Goal: Book appointment/travel/reservation

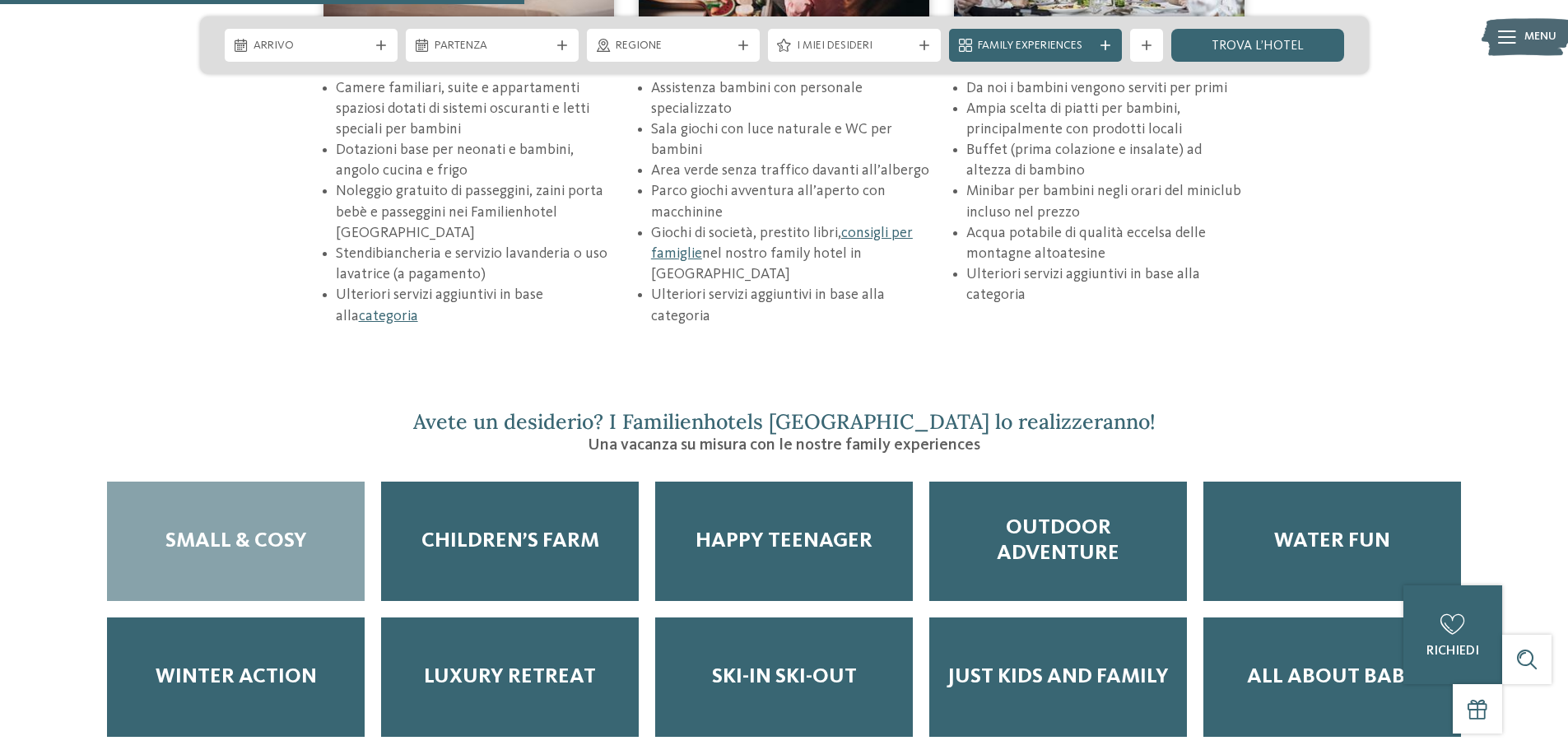
scroll to position [2553, 0]
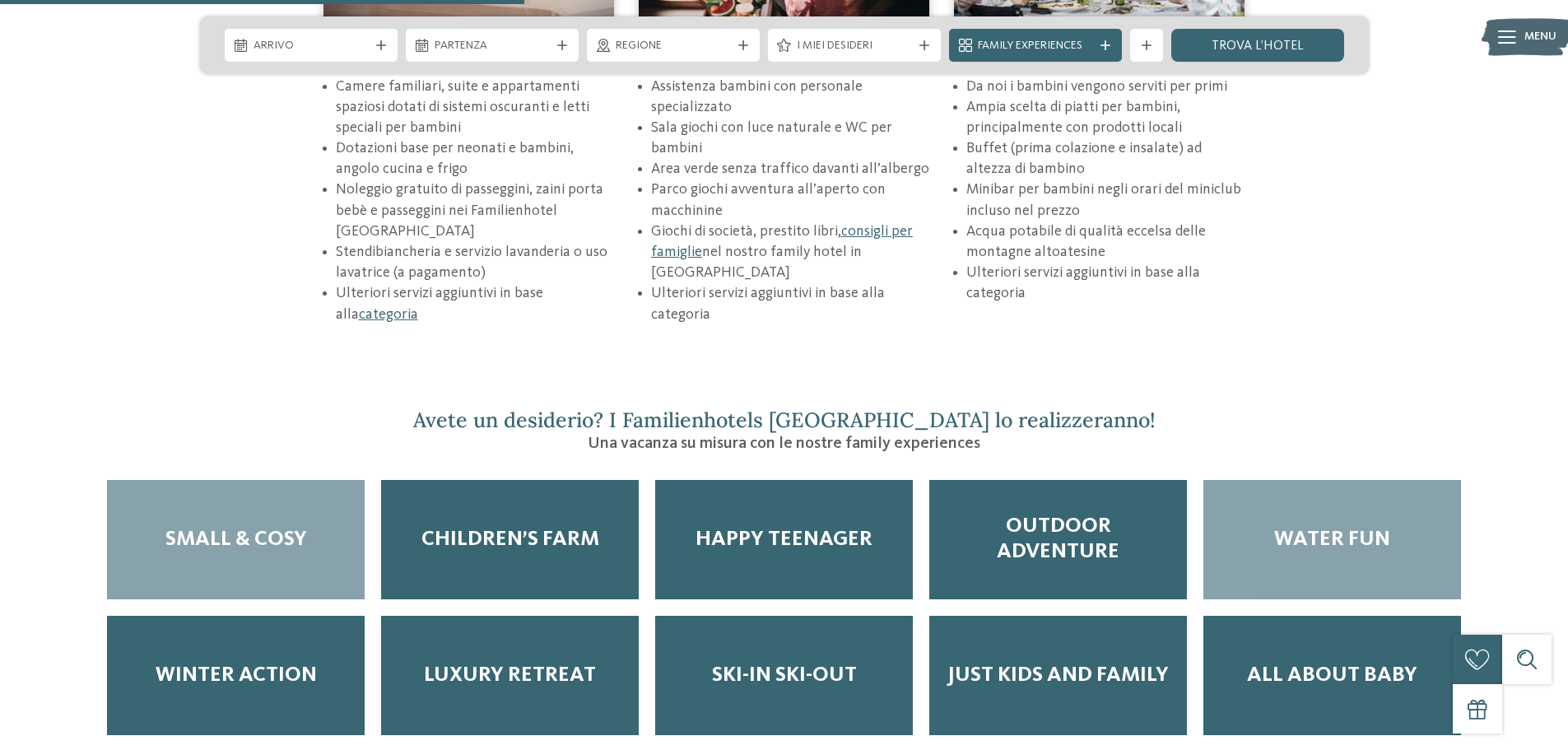
click at [1405, 480] on div "Water Fun" at bounding box center [1332, 539] width 257 height 119
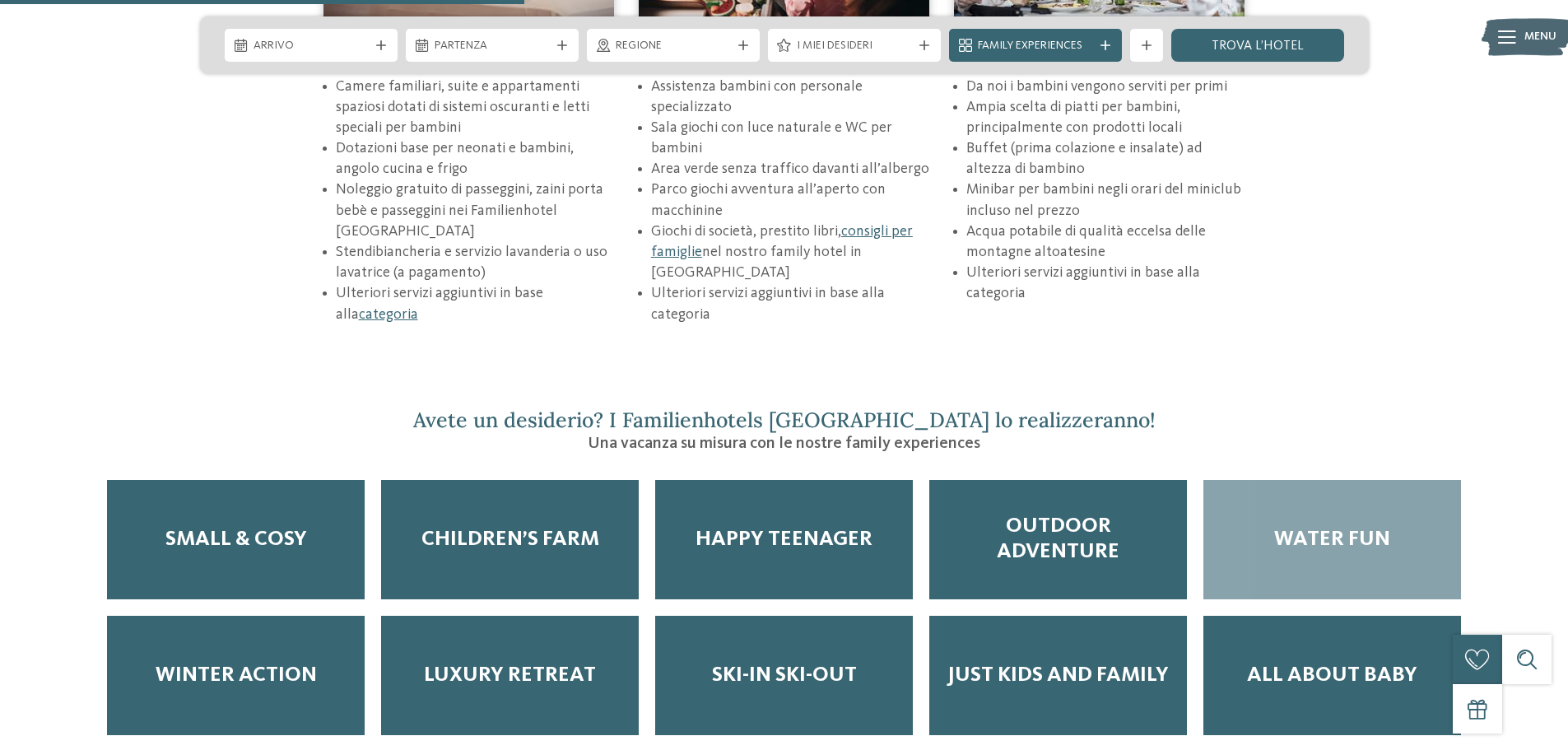
click at [1391, 481] on div "Water Fun" at bounding box center [1332, 539] width 257 height 119
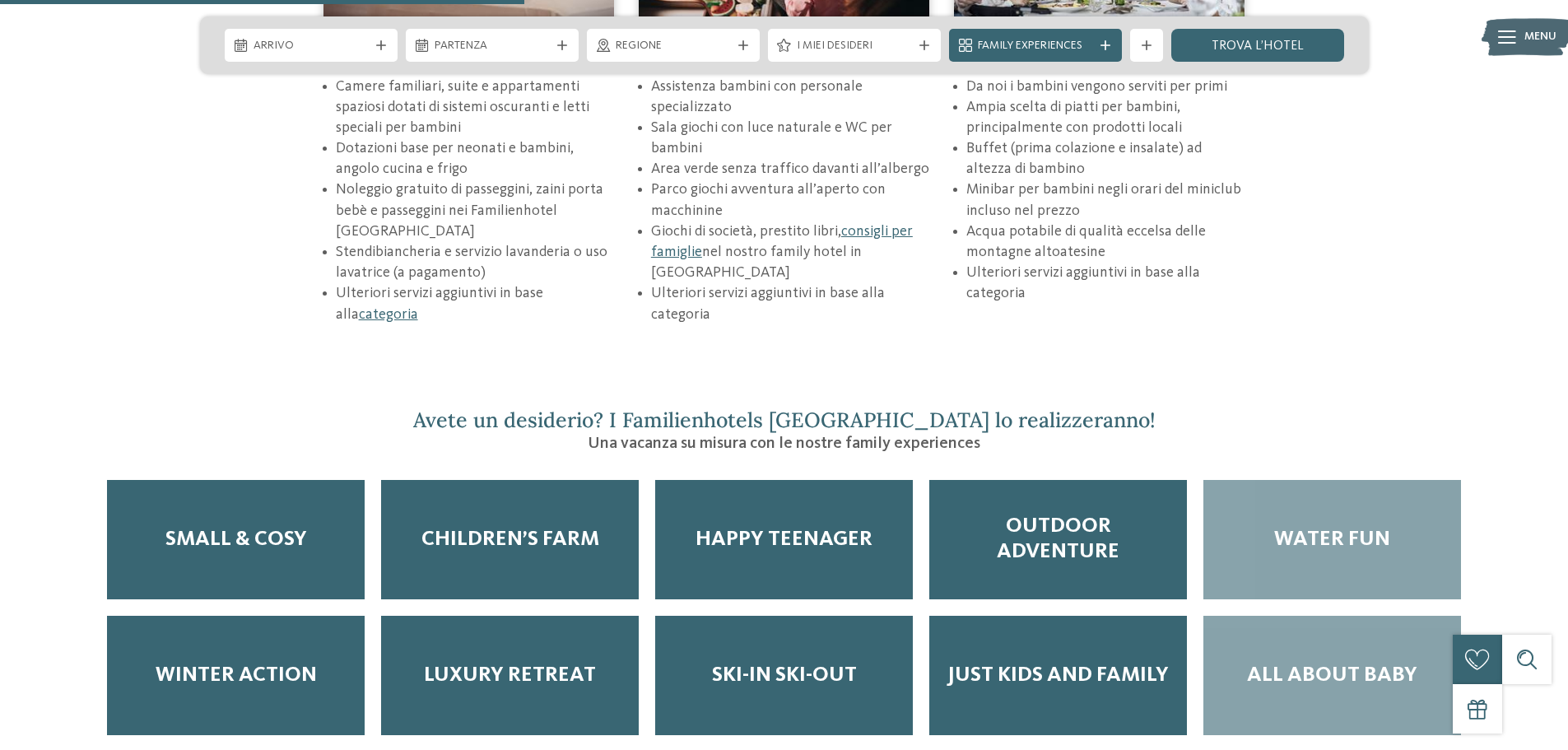
click at [1350, 662] on span "All about baby" at bounding box center [1332, 675] width 171 height 26
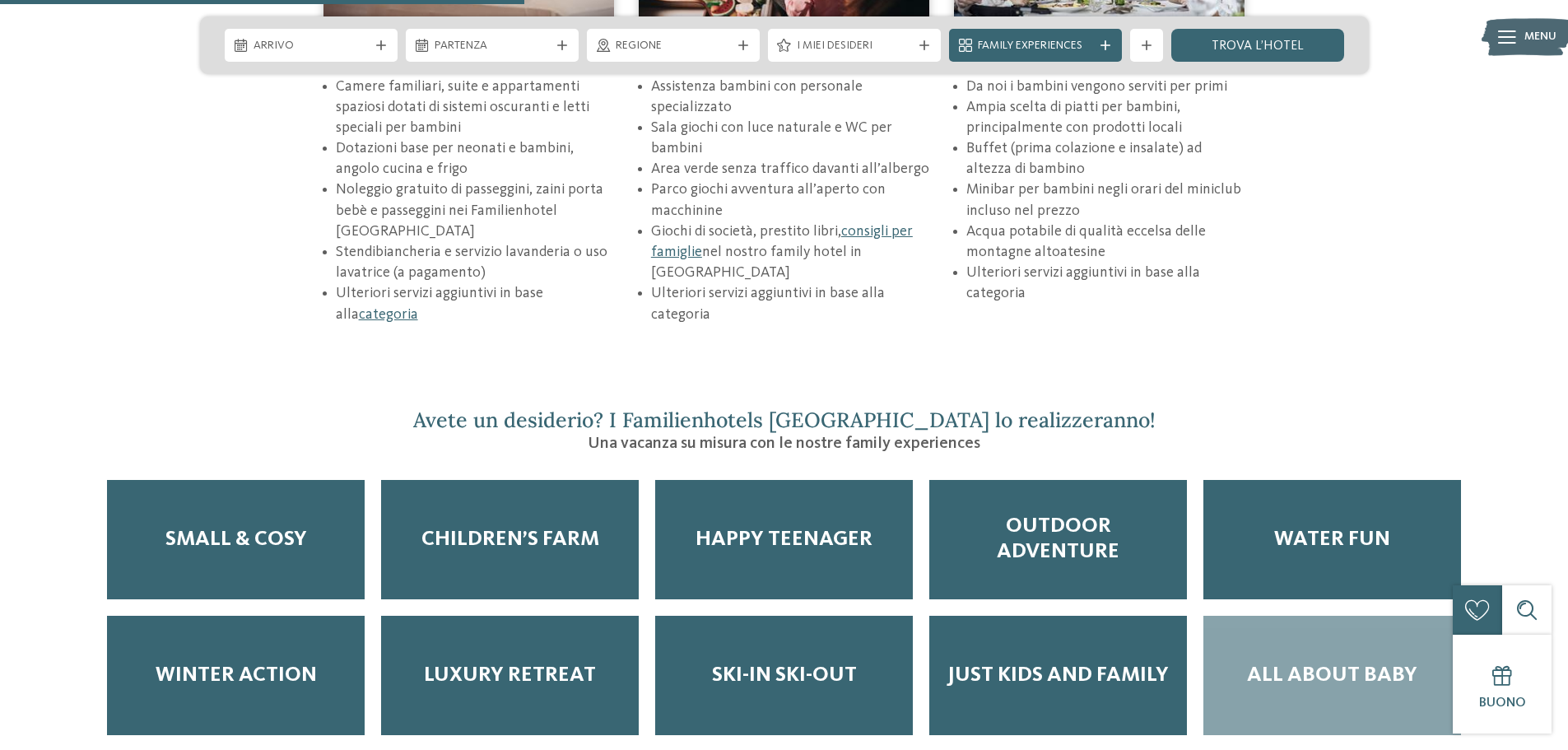
click at [1288, 662] on span "All about baby" at bounding box center [1332, 675] width 171 height 26
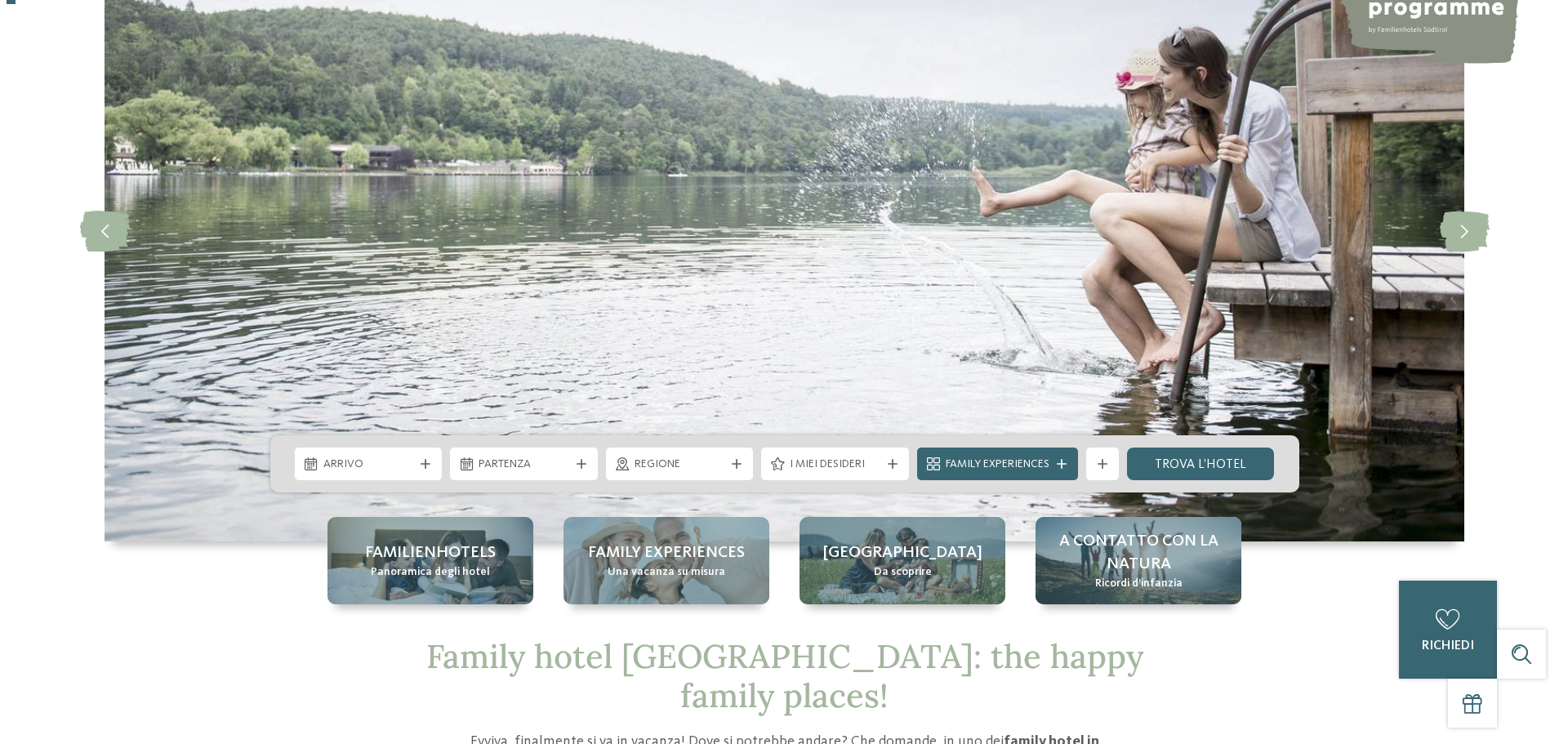
scroll to position [163, 0]
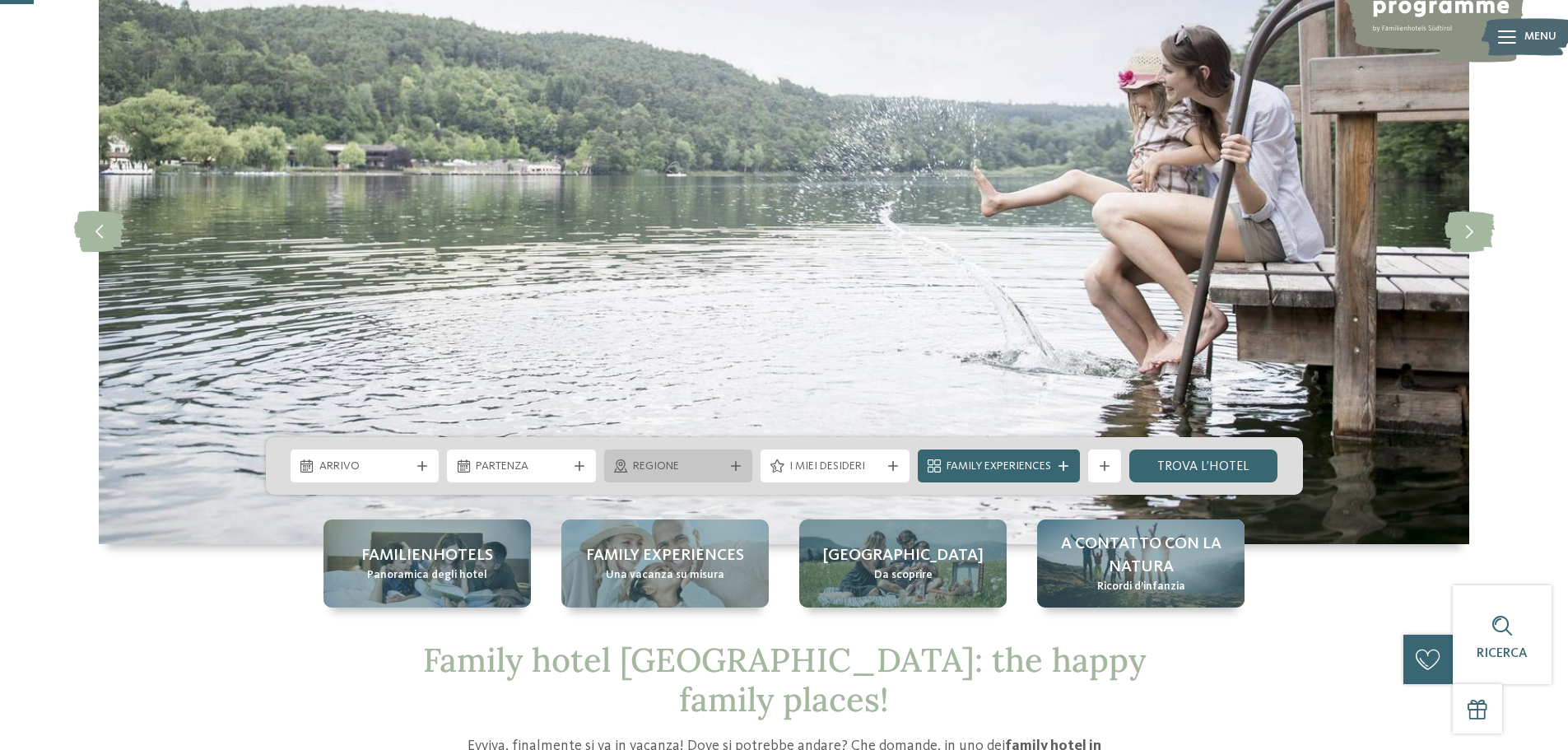
click at [668, 463] on span "Regione" at bounding box center [678, 467] width 91 height 17
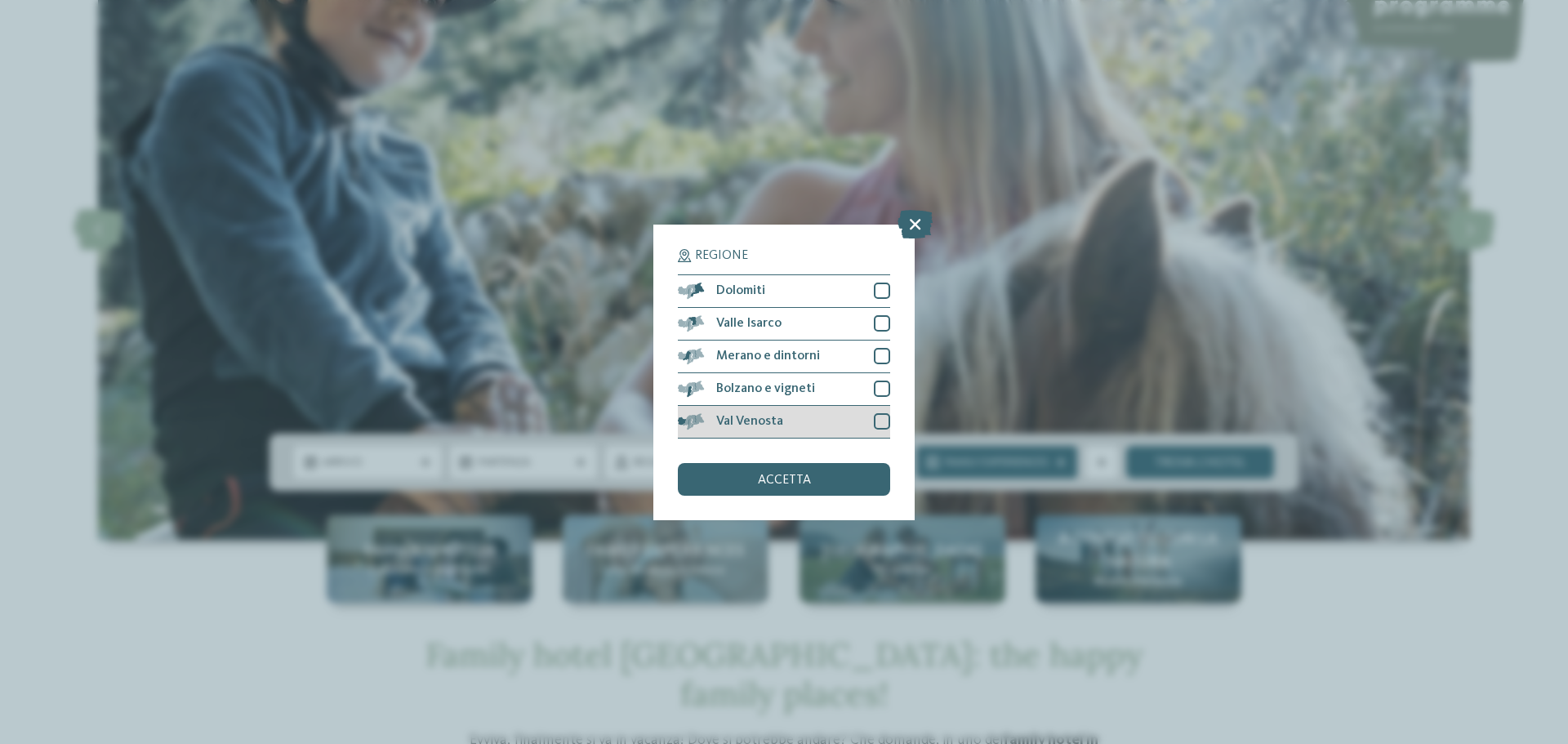
click at [881, 421] on div at bounding box center [882, 422] width 16 height 16
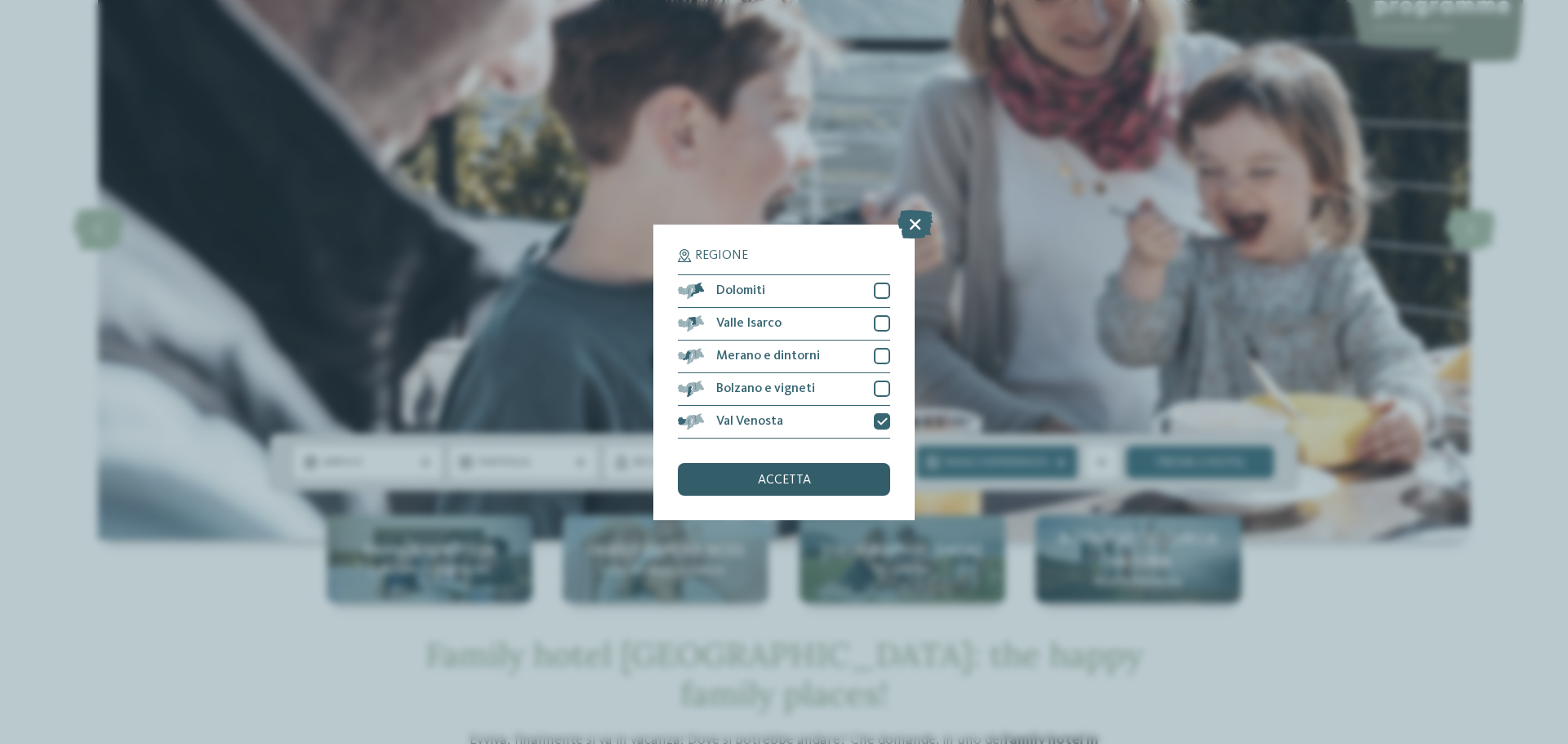
click at [778, 485] on span "accetta" at bounding box center [784, 480] width 53 height 13
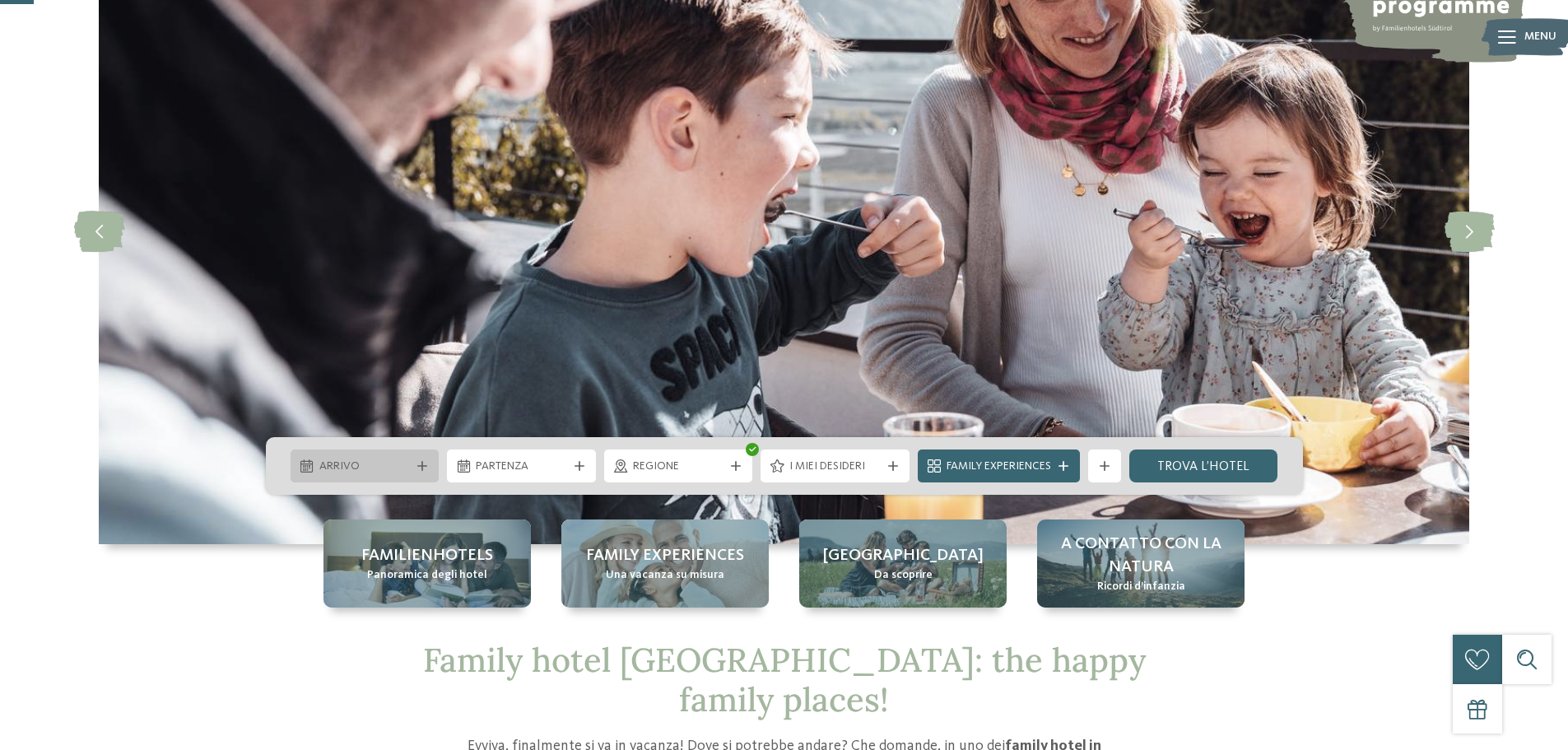
click at [362, 460] on span "Arrivo" at bounding box center [364, 467] width 91 height 17
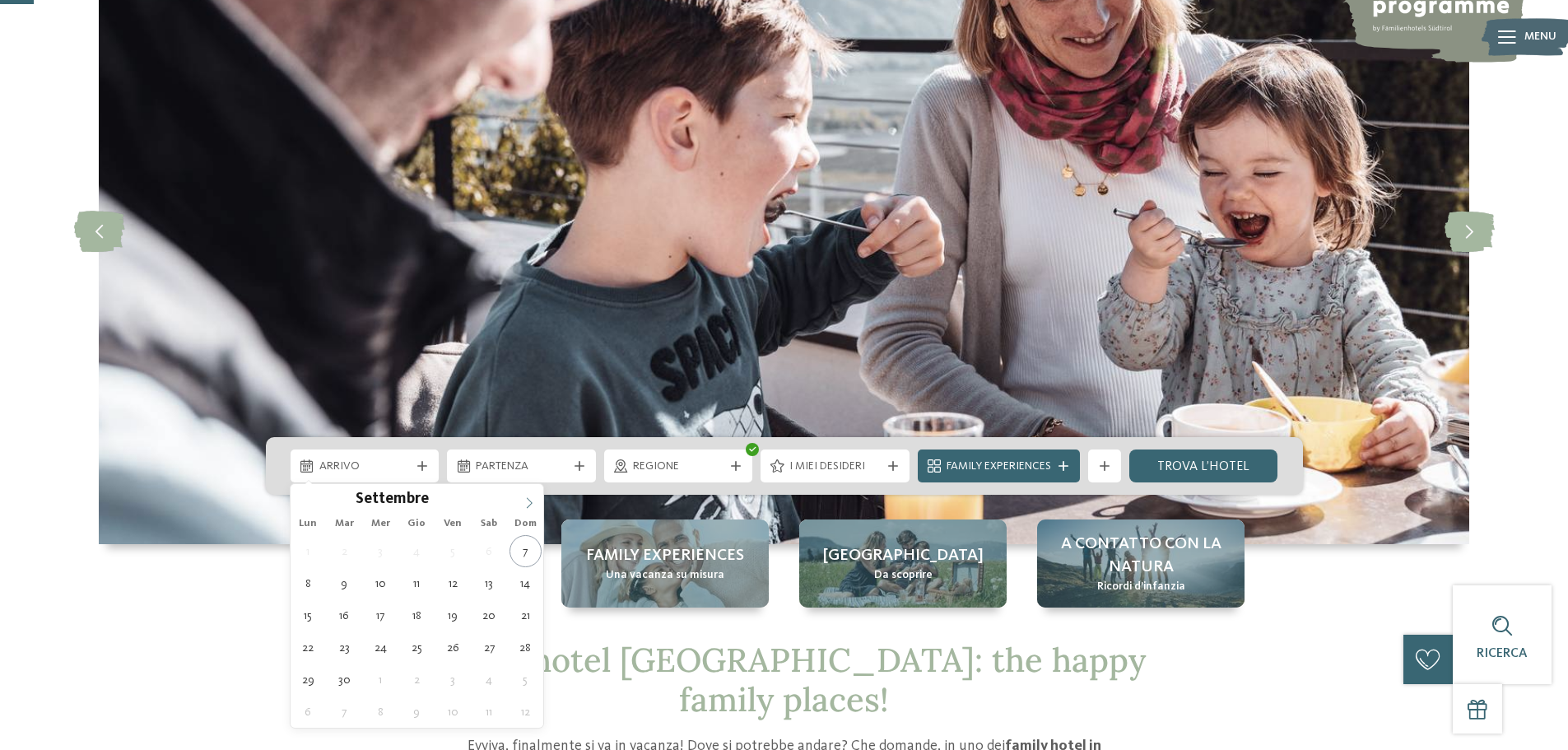
click at [527, 503] on icon at bounding box center [529, 503] width 11 height 11
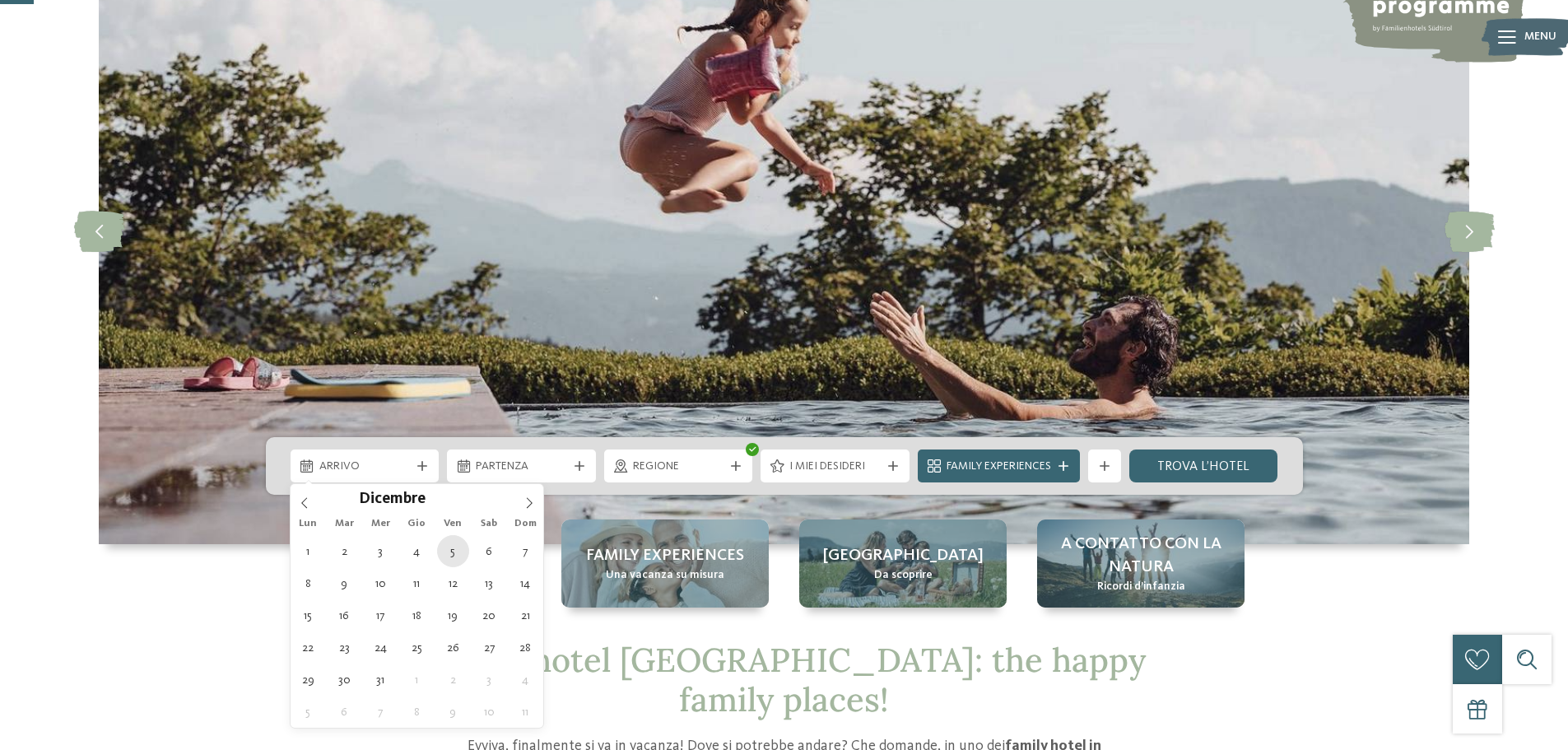
type div "[DATE]"
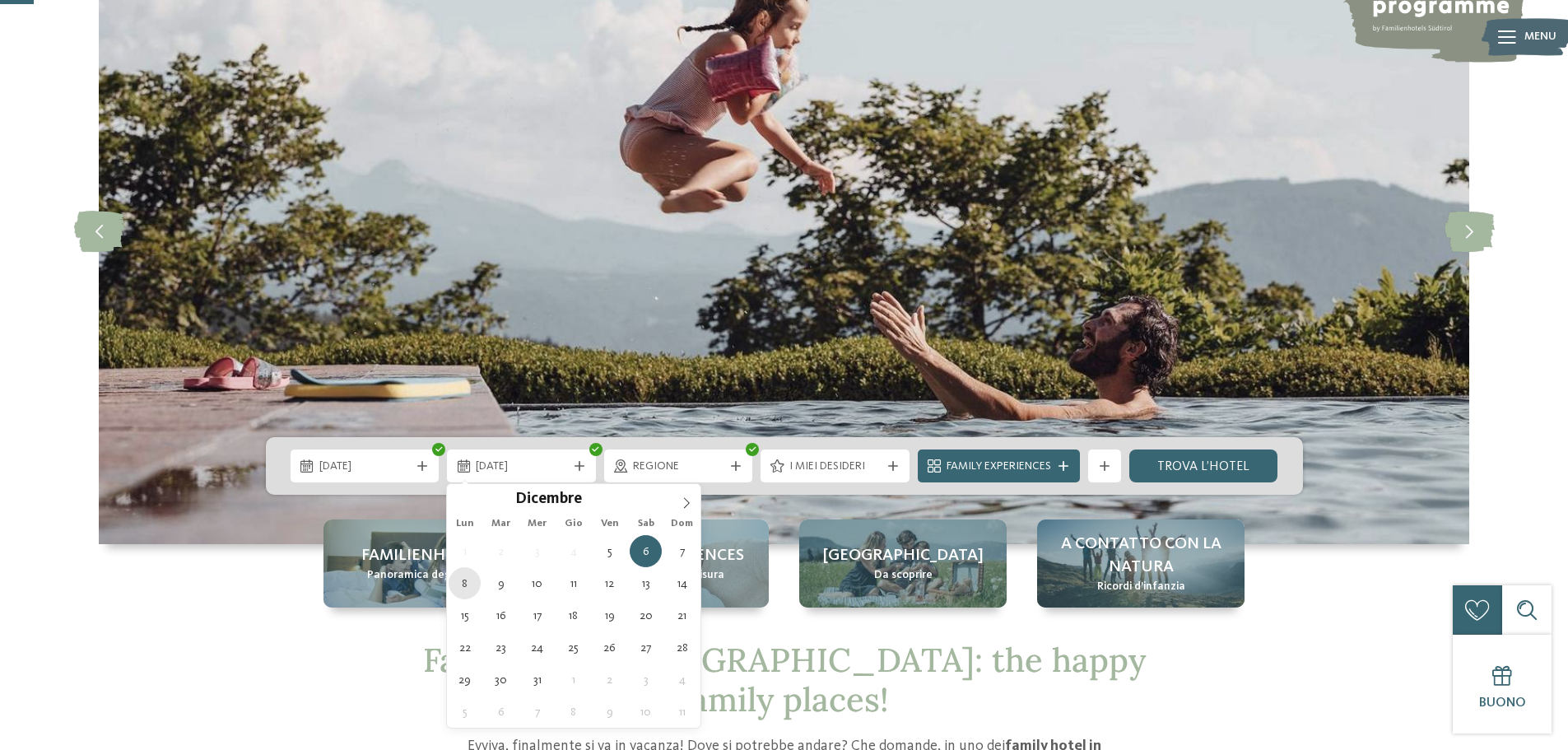
type div "[DATE]"
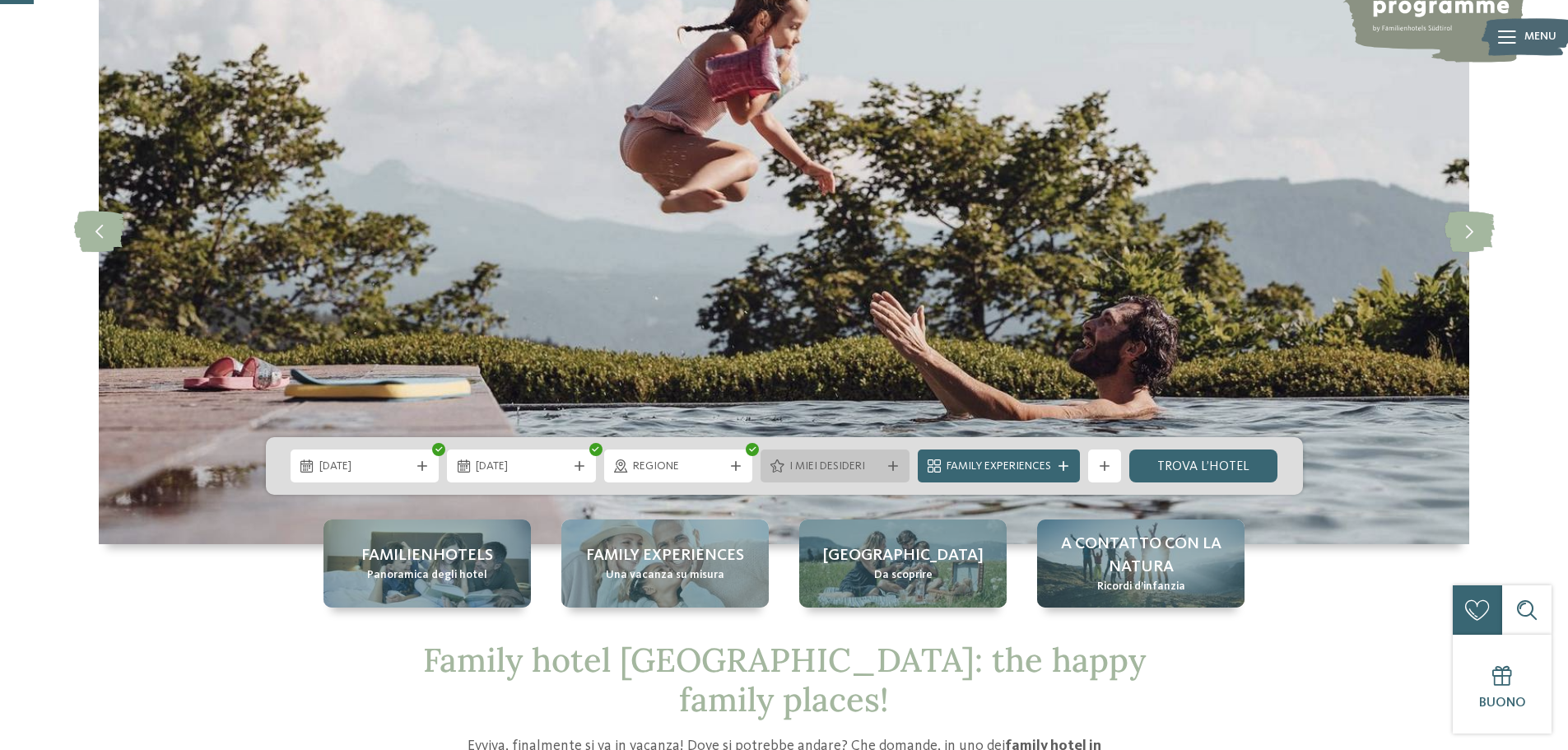
click at [856, 465] on span "I miei desideri" at bounding box center [835, 467] width 91 height 17
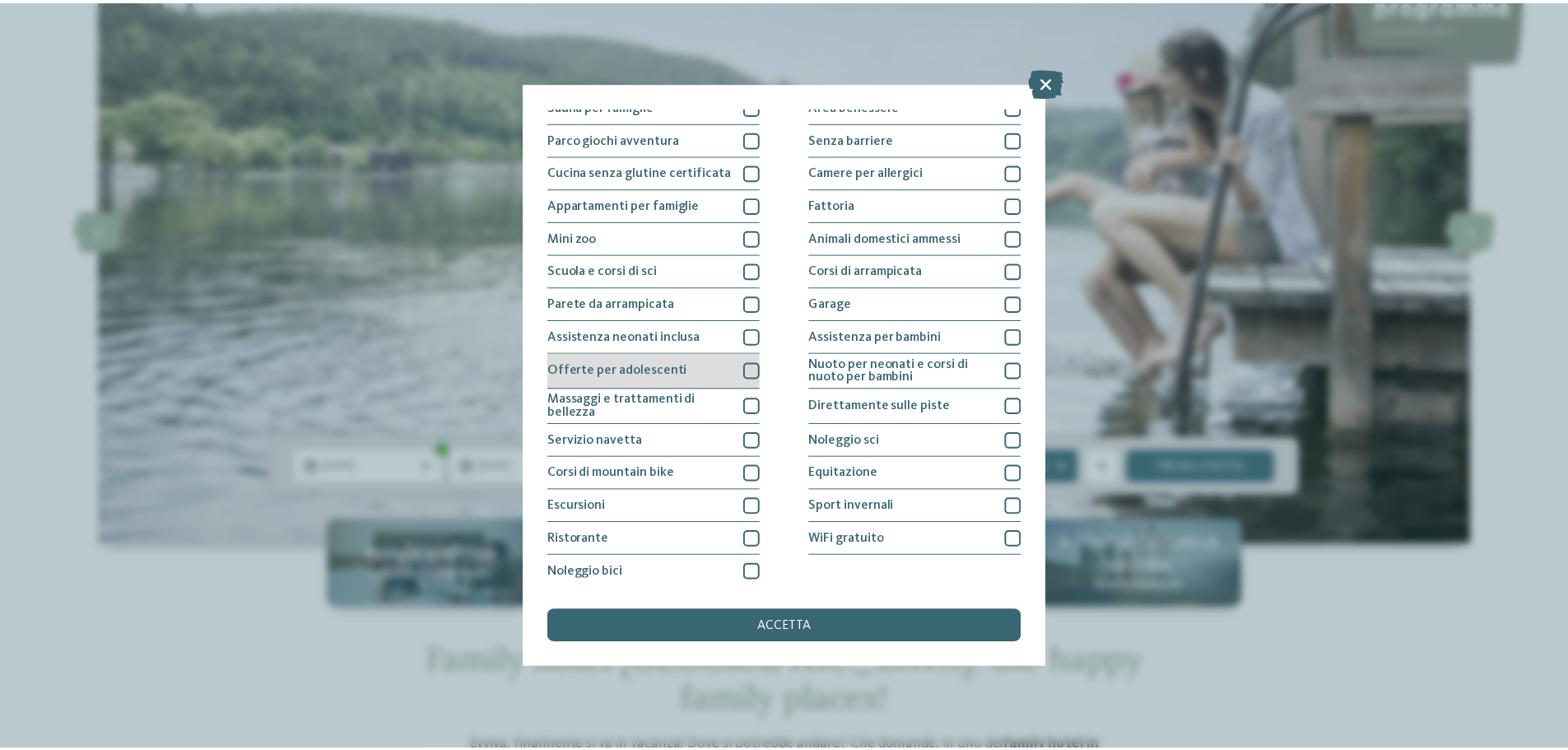
scroll to position [115, 0]
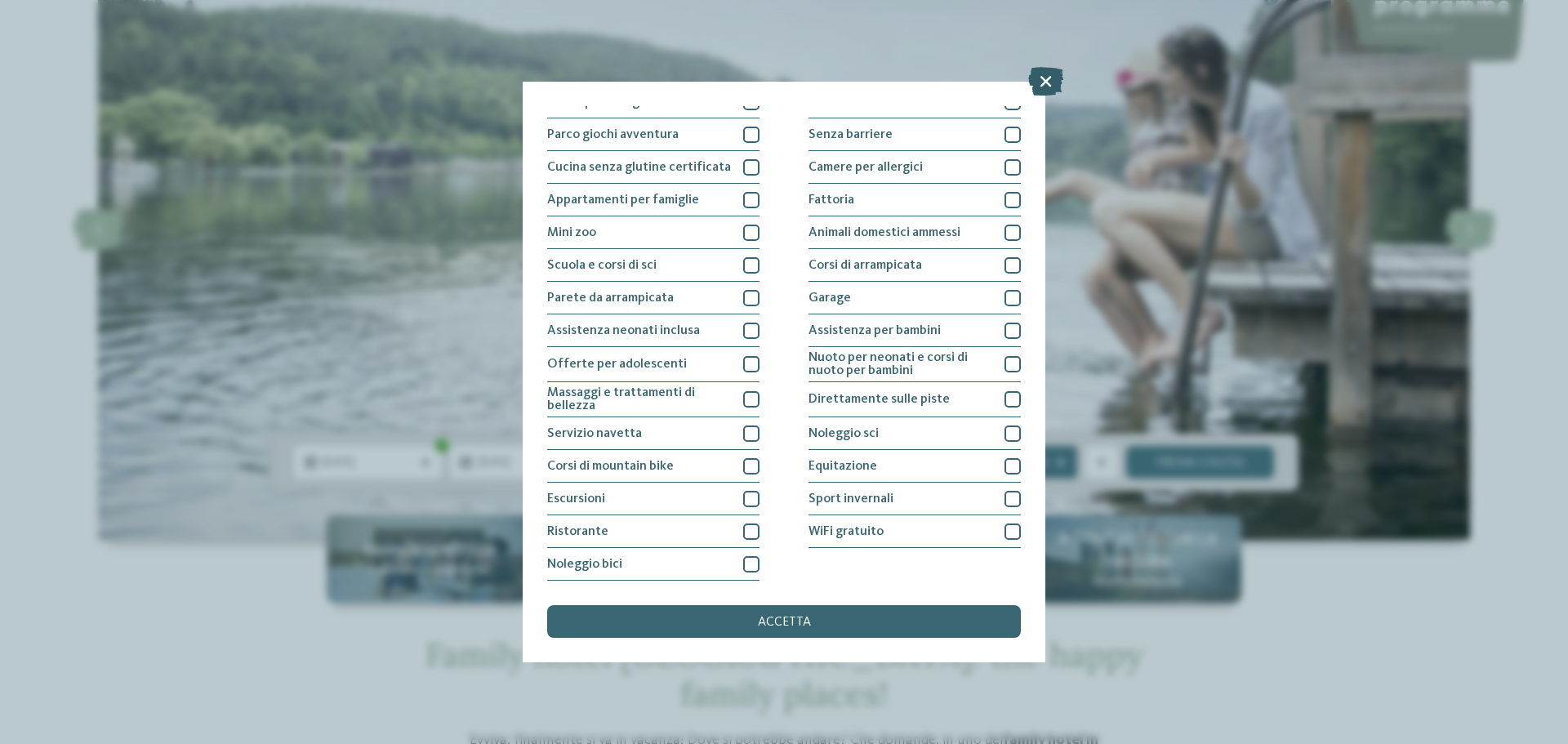
click at [1050, 75] on icon at bounding box center [1046, 81] width 35 height 28
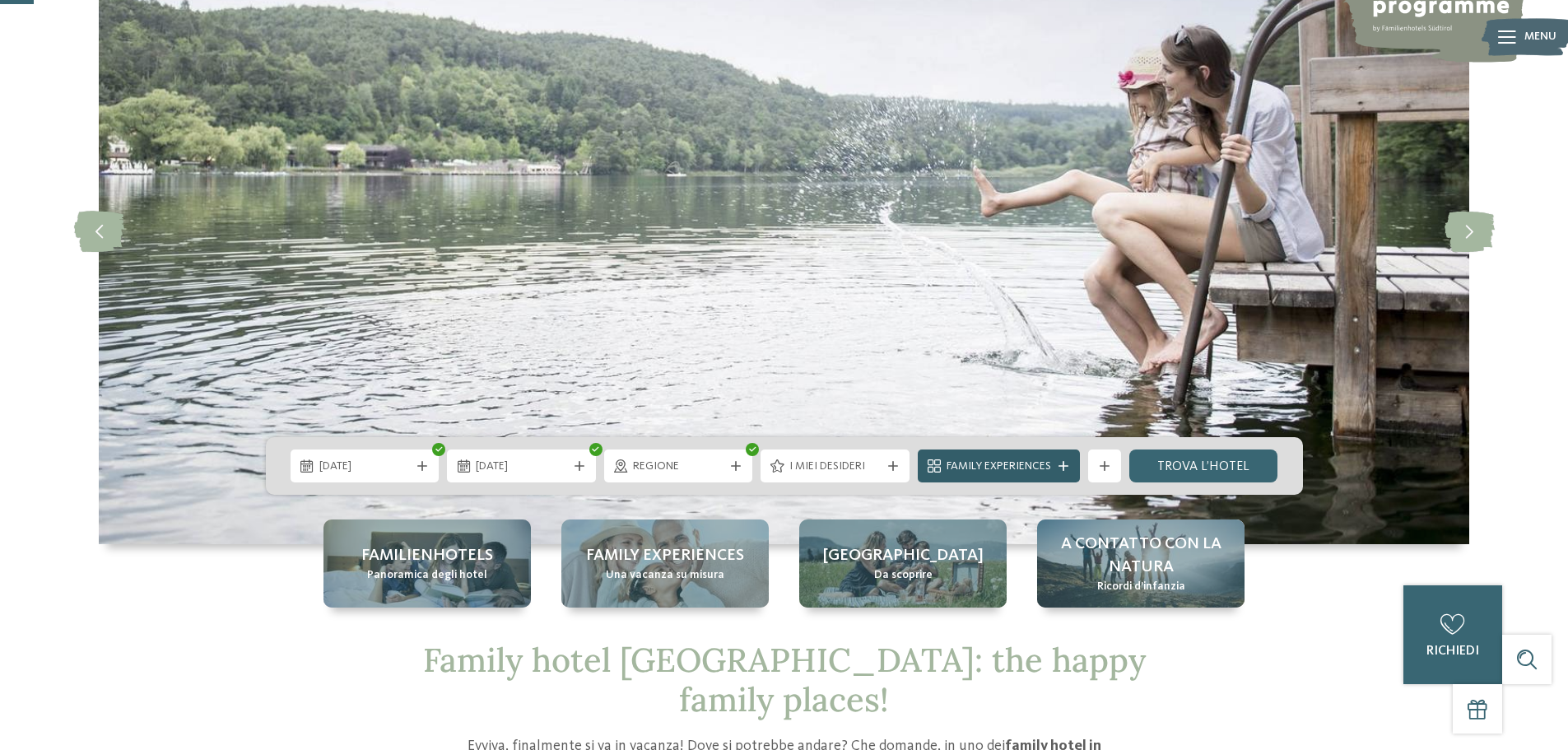
click at [1008, 467] on span "Family Experiences" at bounding box center [998, 467] width 104 height 17
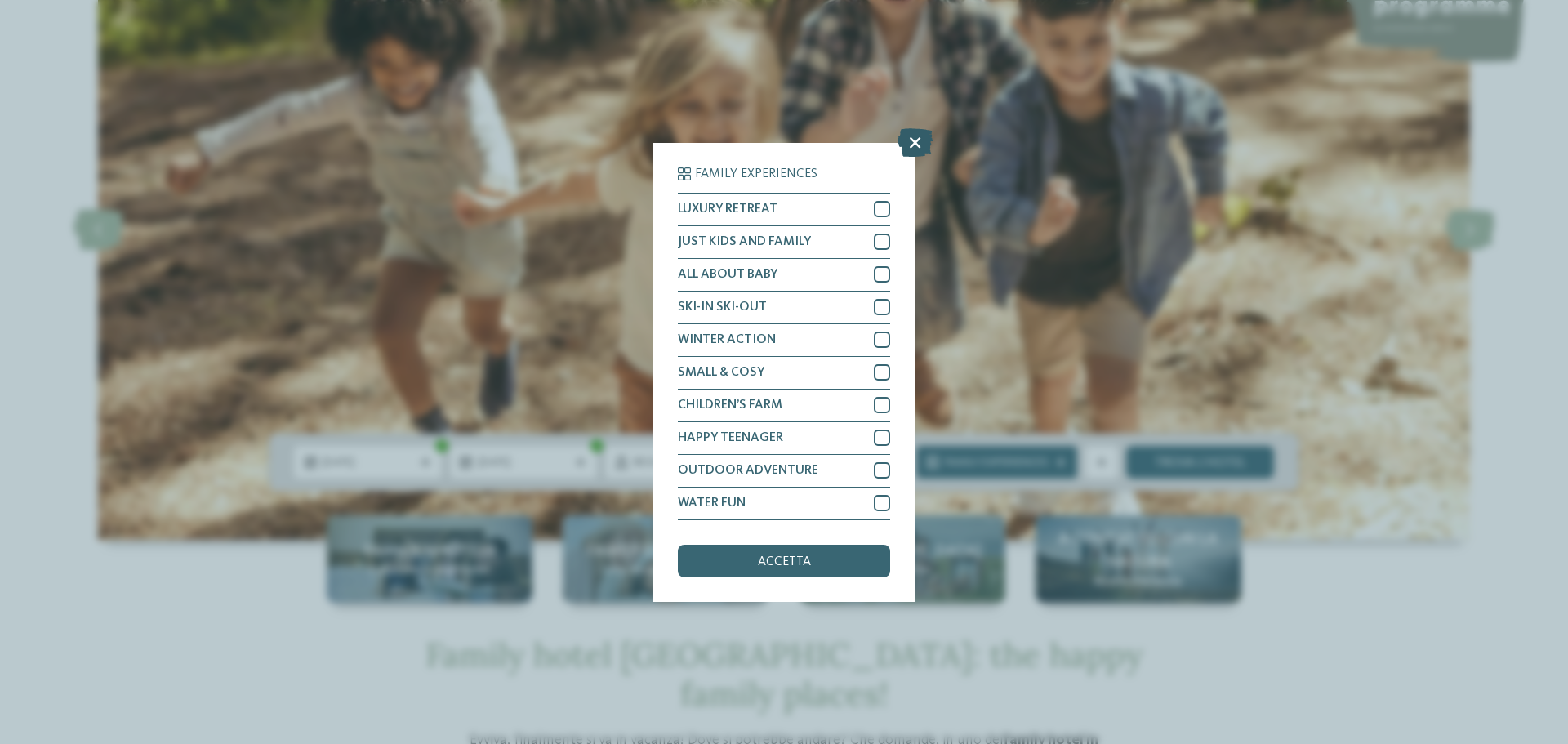
click at [913, 137] on icon at bounding box center [915, 141] width 35 height 28
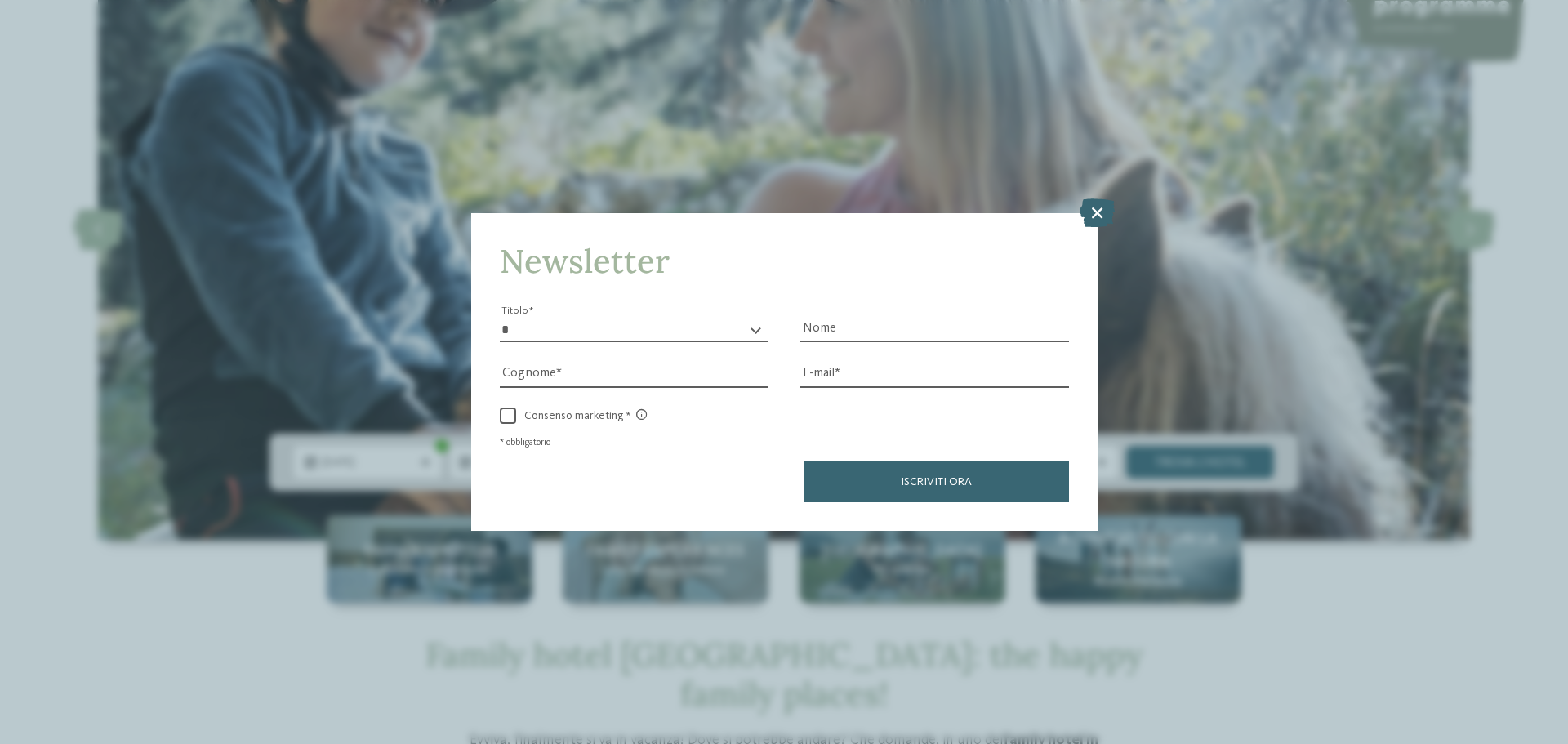
click at [1099, 212] on icon at bounding box center [1098, 212] width 35 height 28
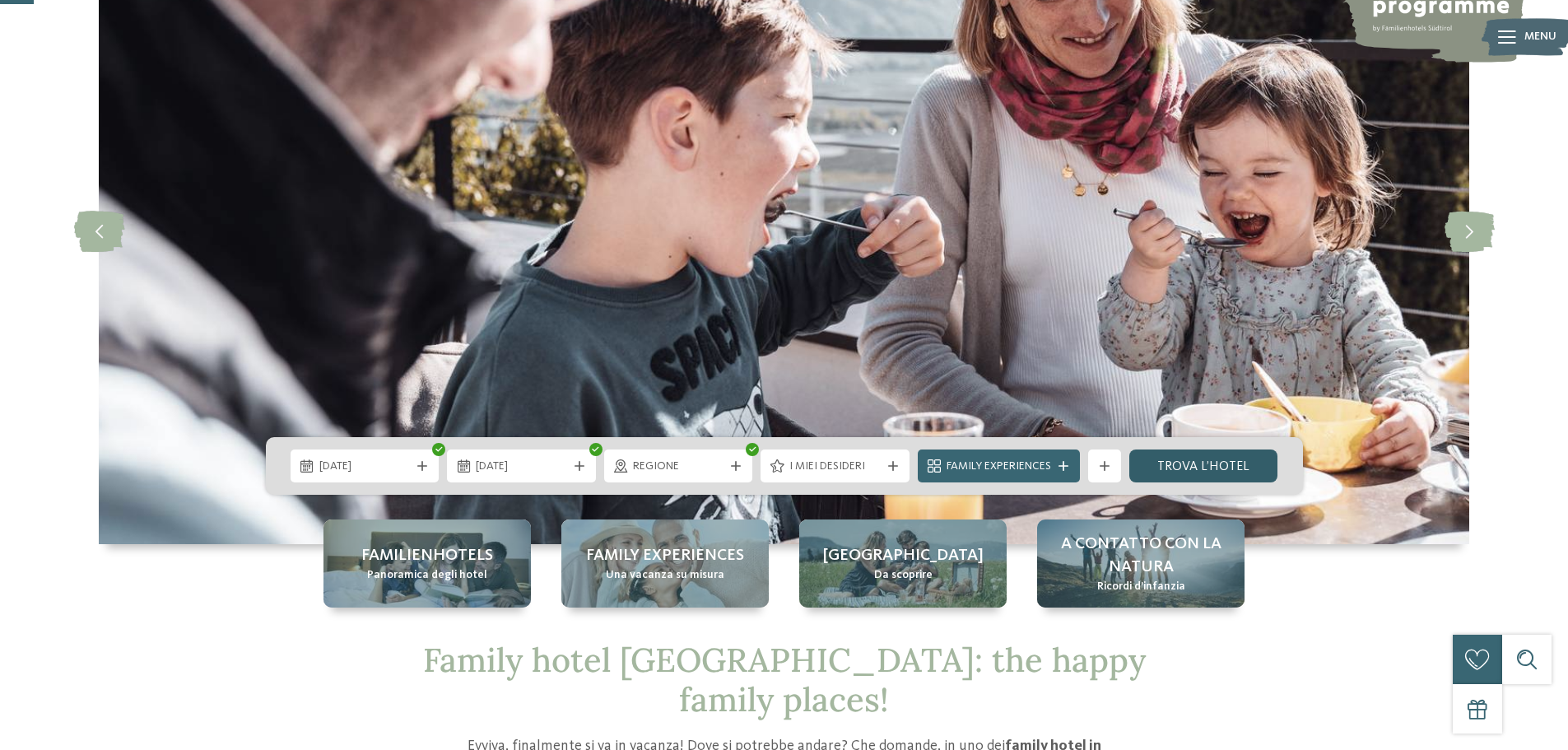
click at [1235, 468] on link "trova l’hotel" at bounding box center [1204, 466] width 149 height 33
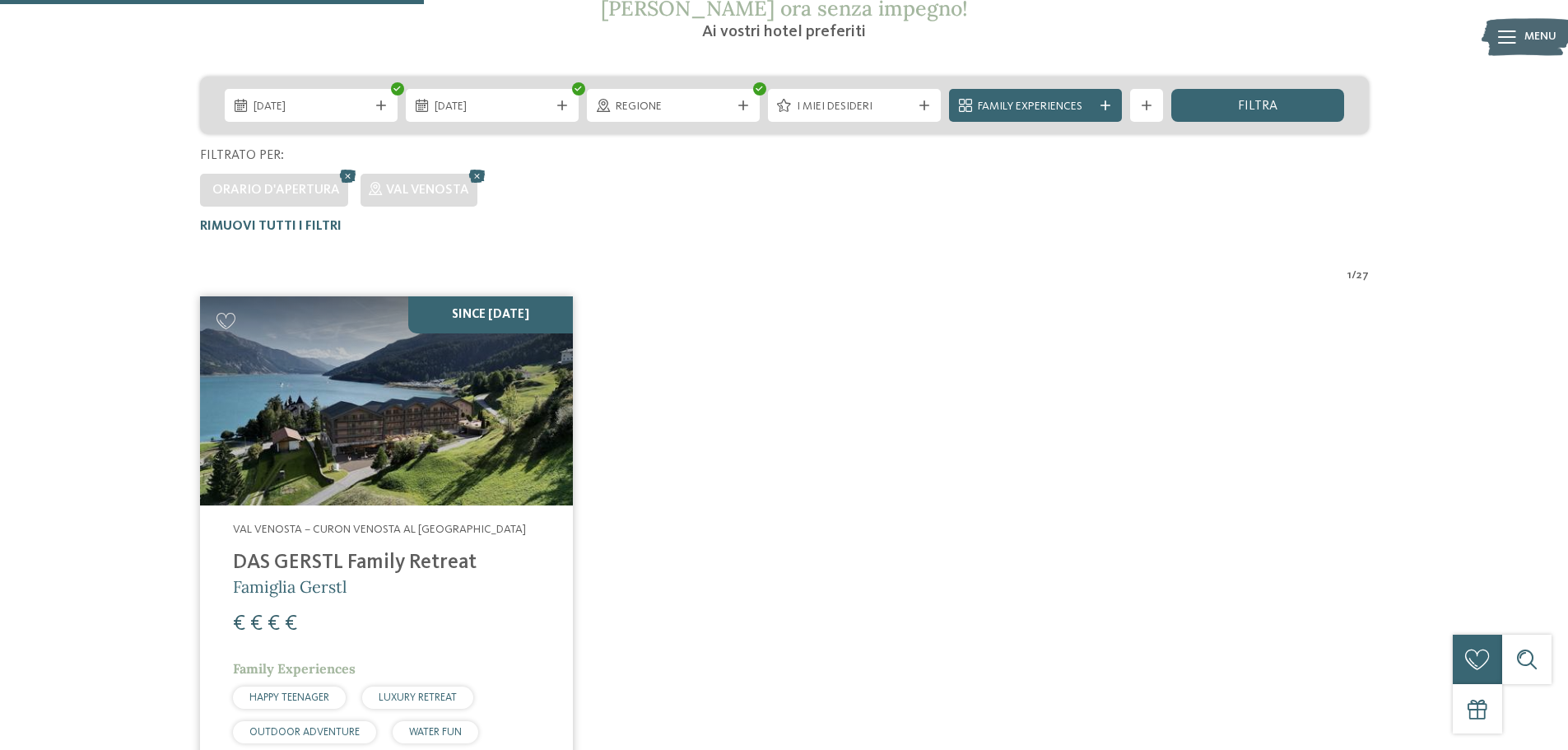
scroll to position [413, 0]
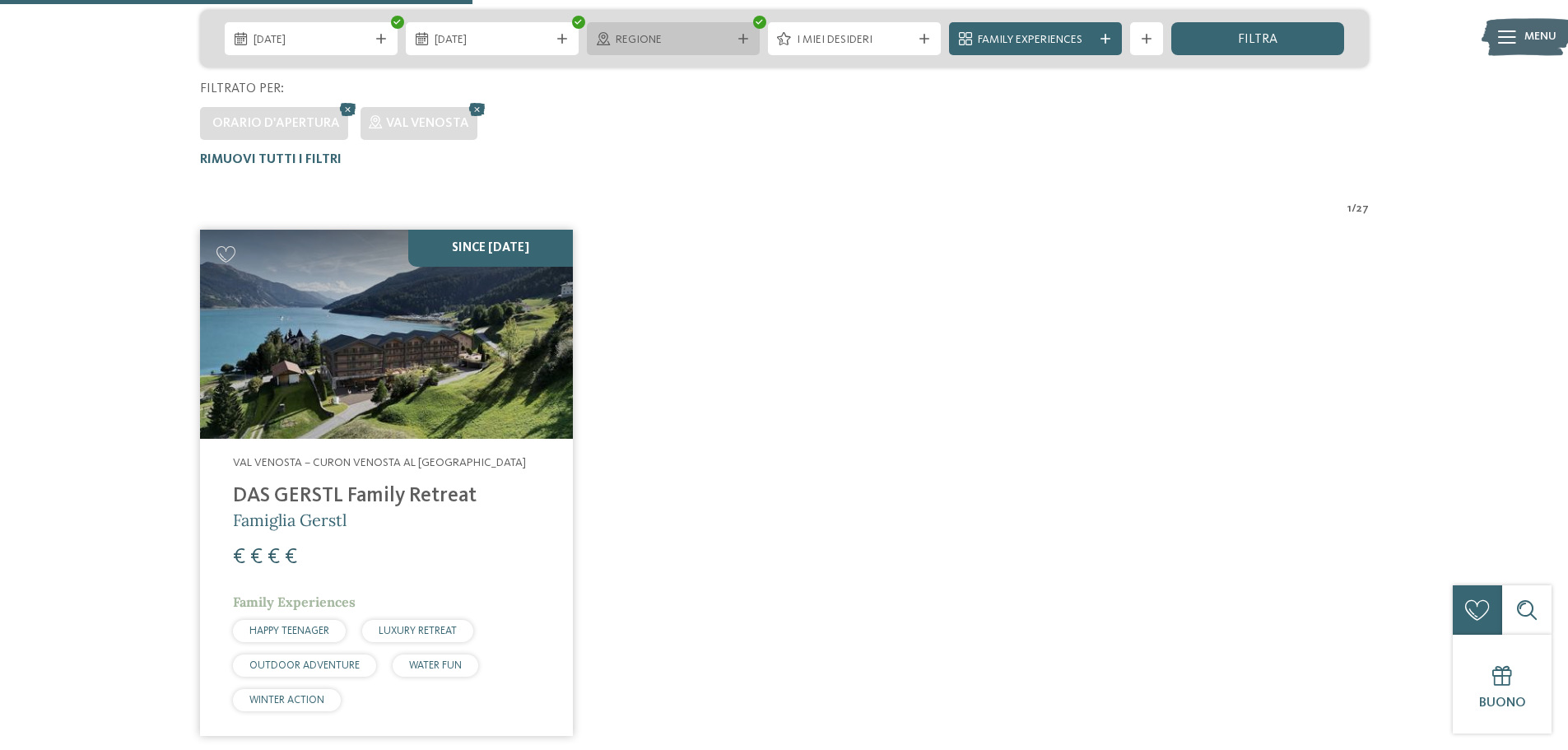
click at [704, 34] on span "Regione" at bounding box center [673, 41] width 115 height 17
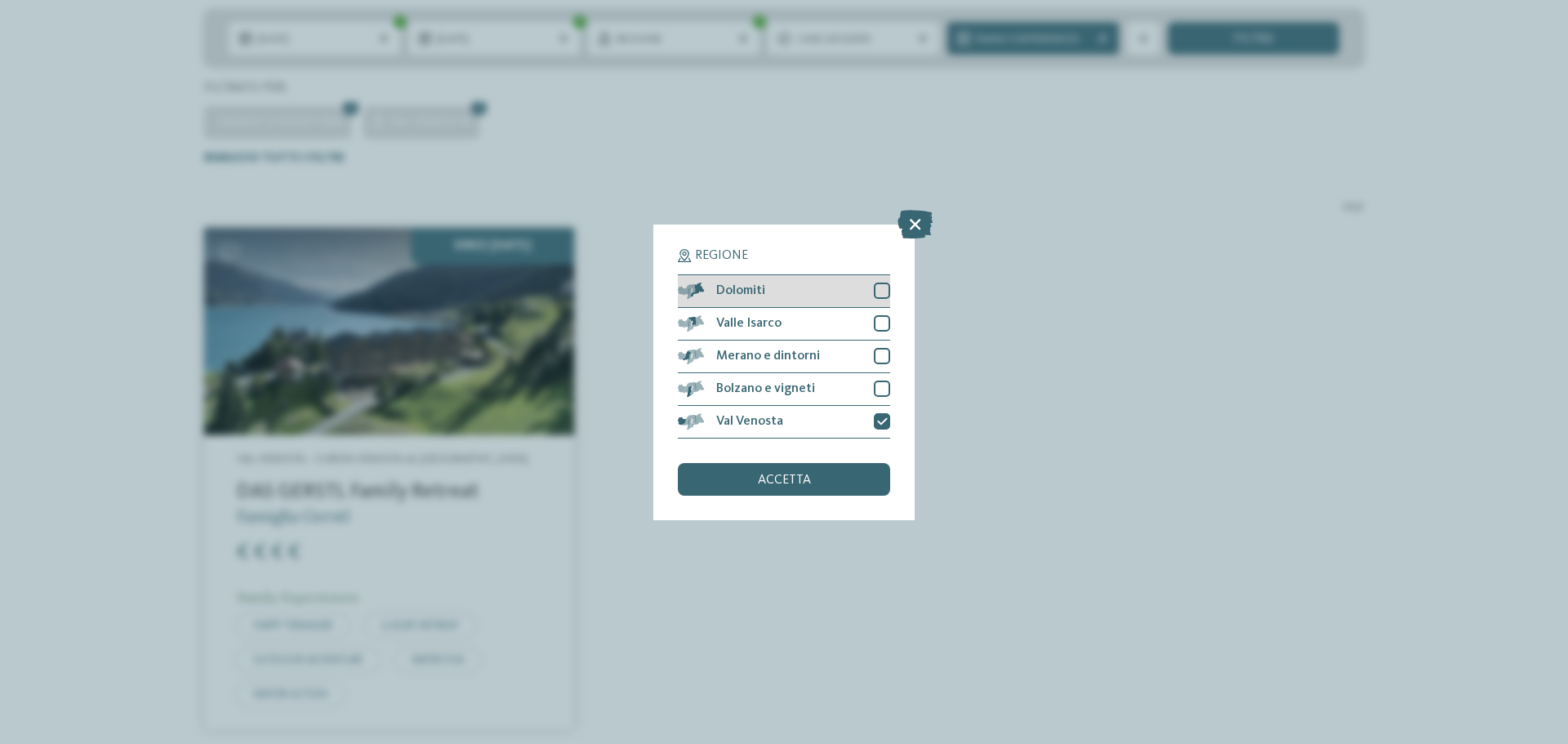
click at [881, 285] on div at bounding box center [882, 291] width 16 height 16
click at [881, 422] on icon at bounding box center [882, 421] width 11 height 10
click at [806, 483] on span "accetta" at bounding box center [784, 480] width 53 height 13
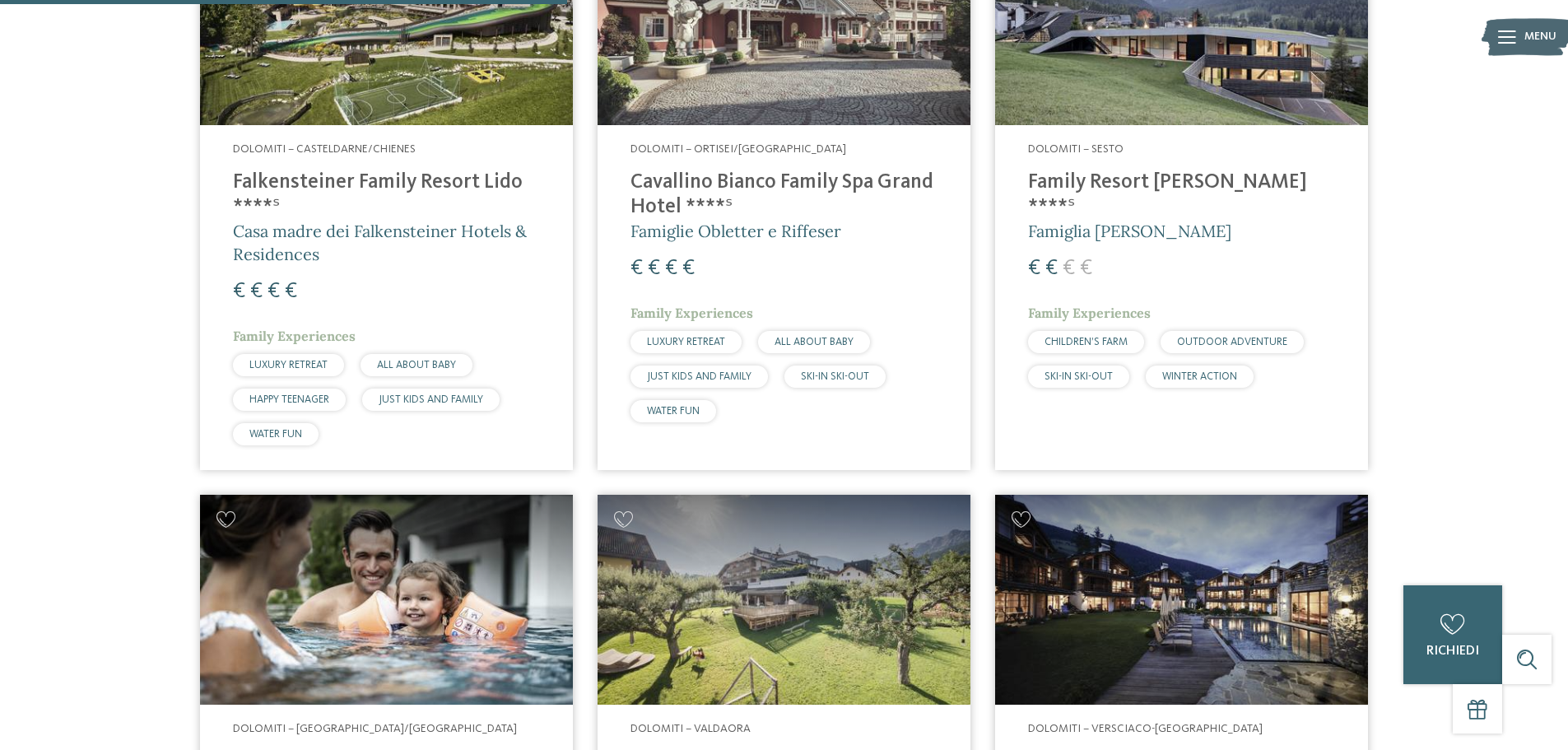
scroll to position [705, 0]
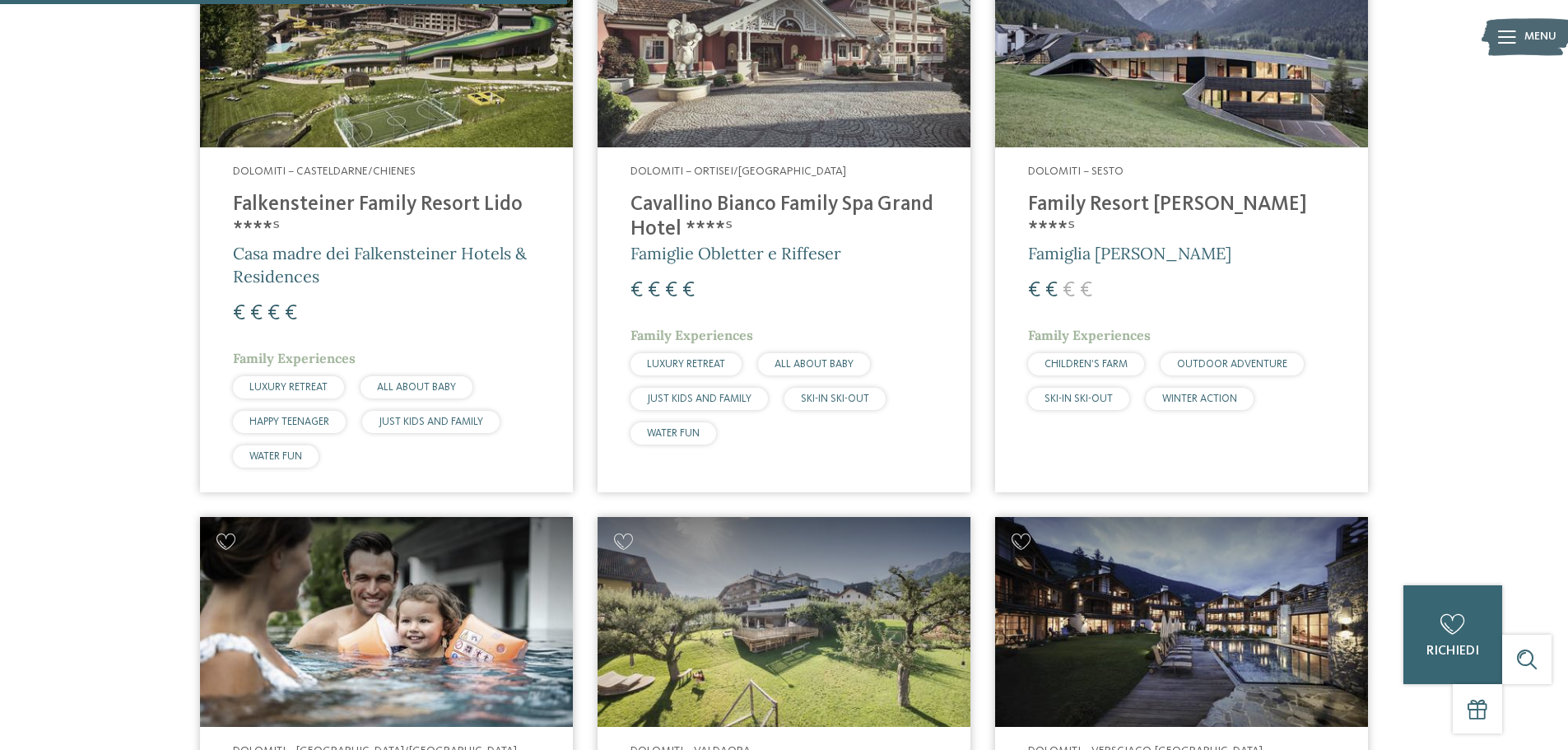
click at [1170, 203] on h4 "Family Resort [PERSON_NAME] ****ˢ" at bounding box center [1182, 218] width 307 height 50
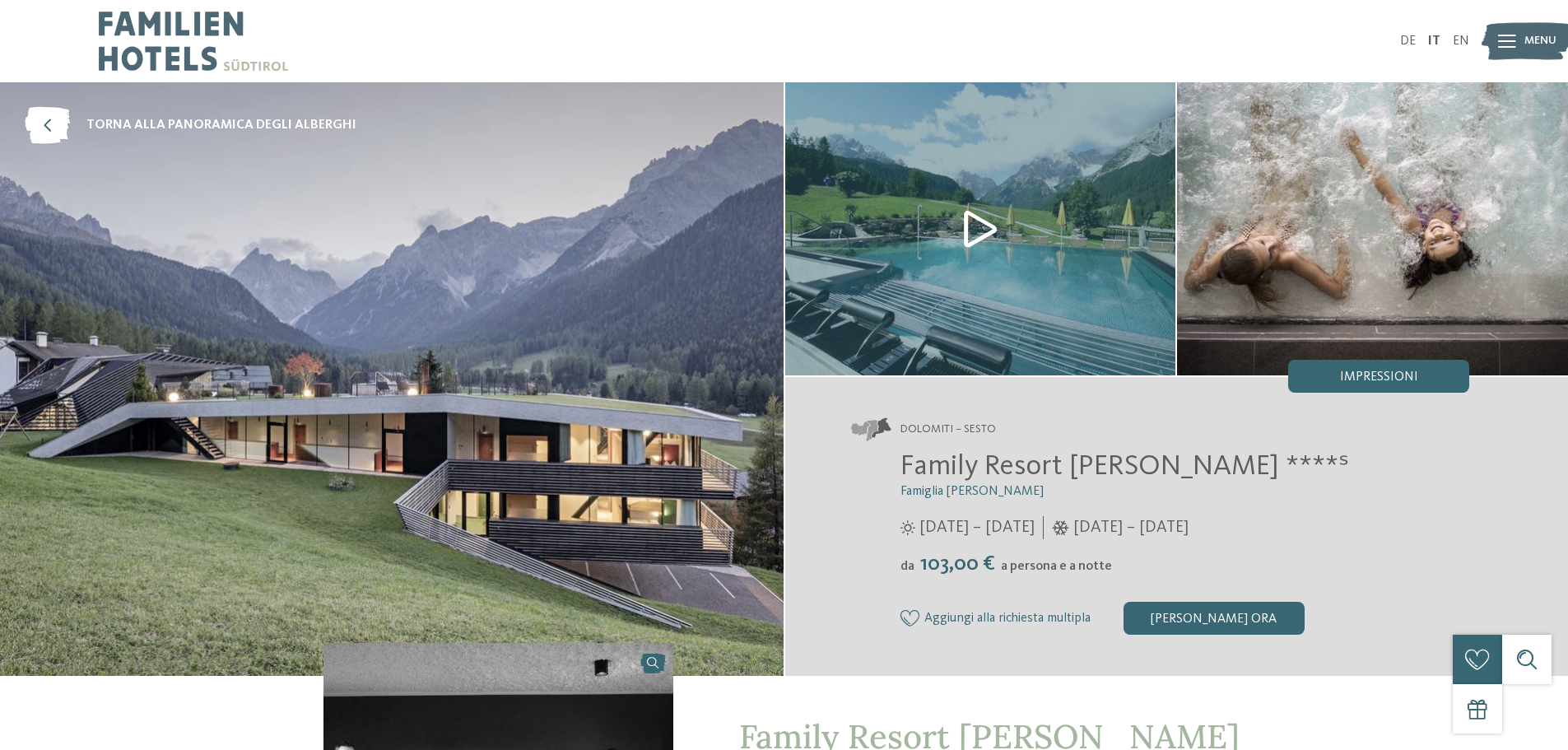
click at [985, 222] on img at bounding box center [980, 229] width 391 height 293
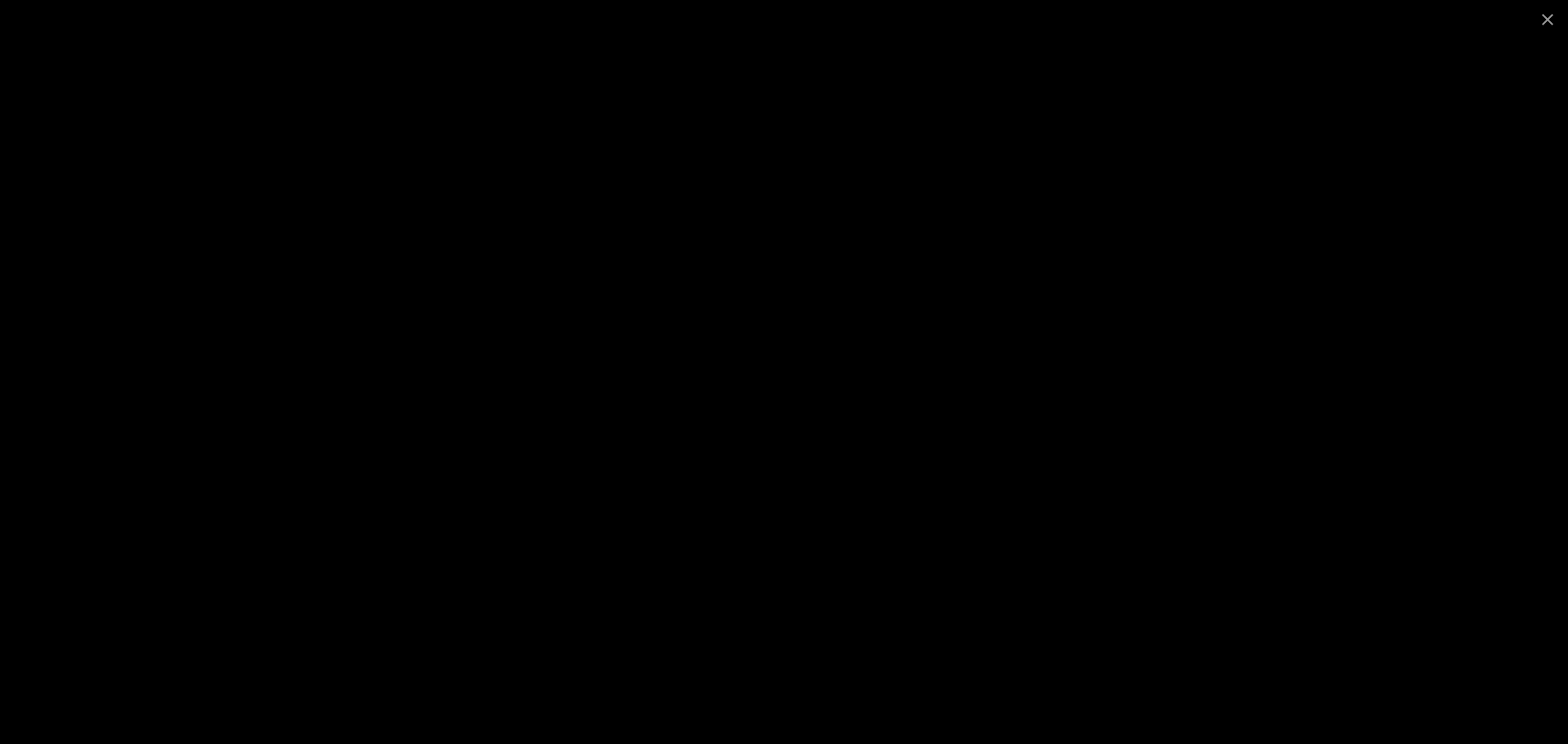
click at [1379, 198] on div at bounding box center [784, 372] width 1568 height 744
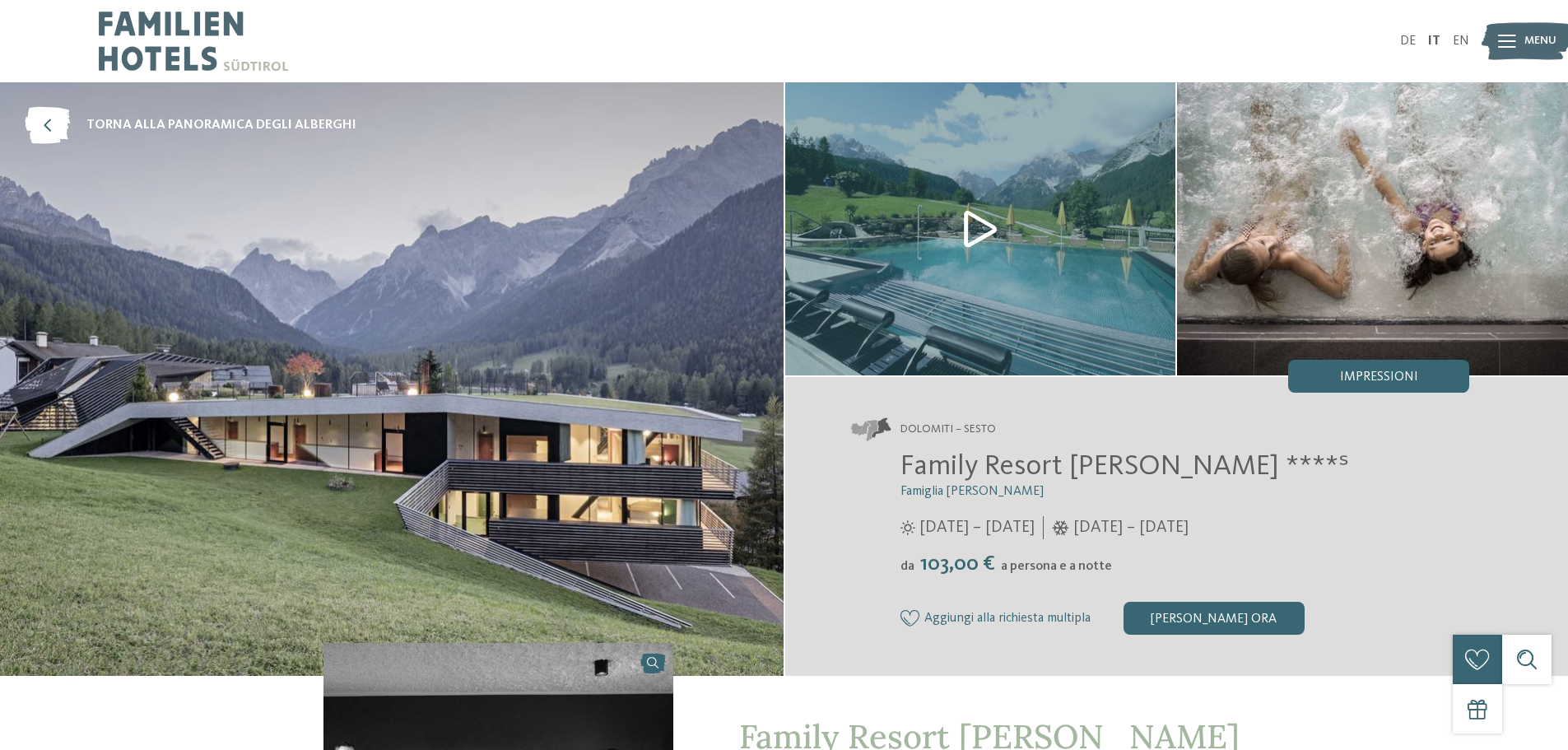
click at [985, 238] on img at bounding box center [980, 229] width 391 height 293
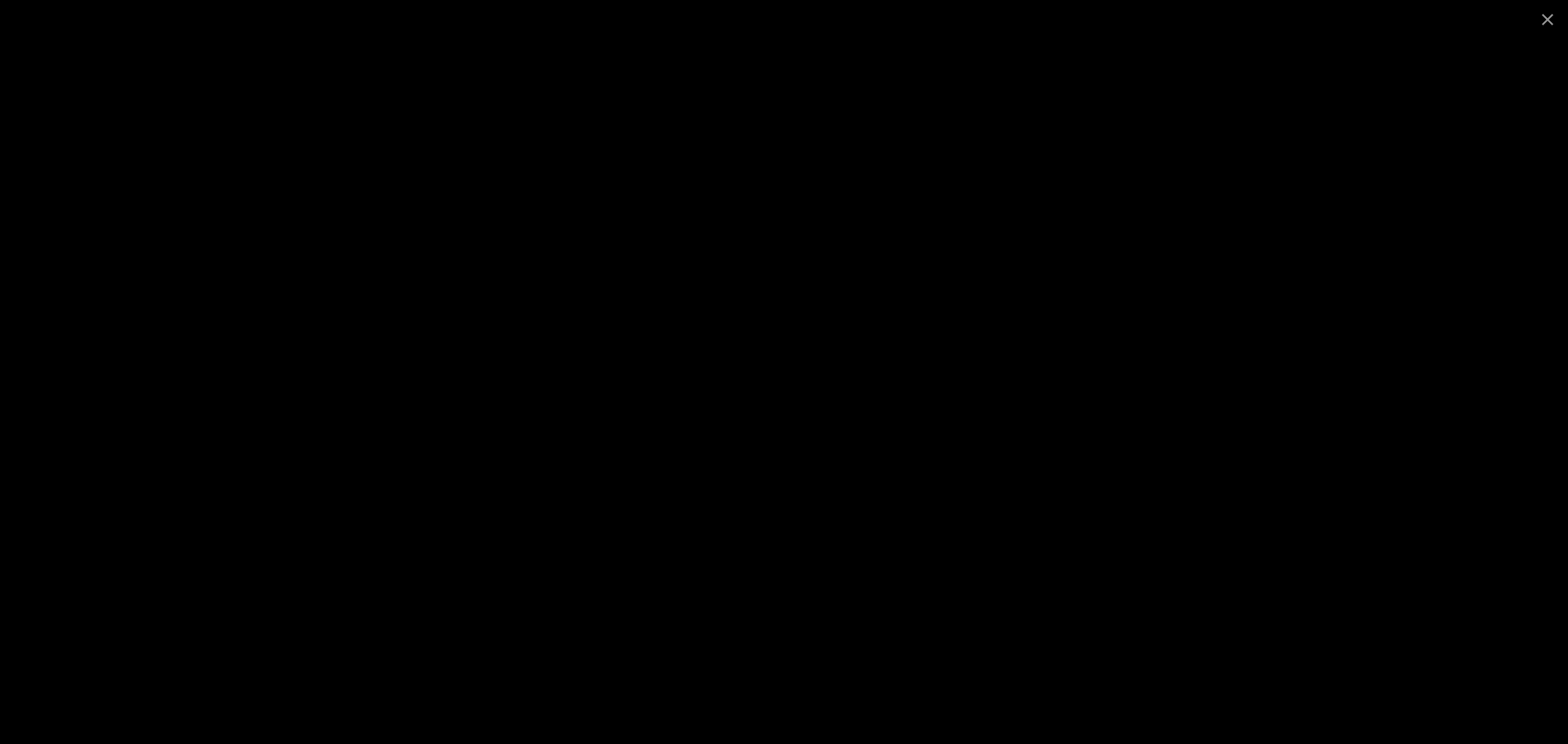
click at [1224, 338] on div at bounding box center [784, 372] width 1568 height 744
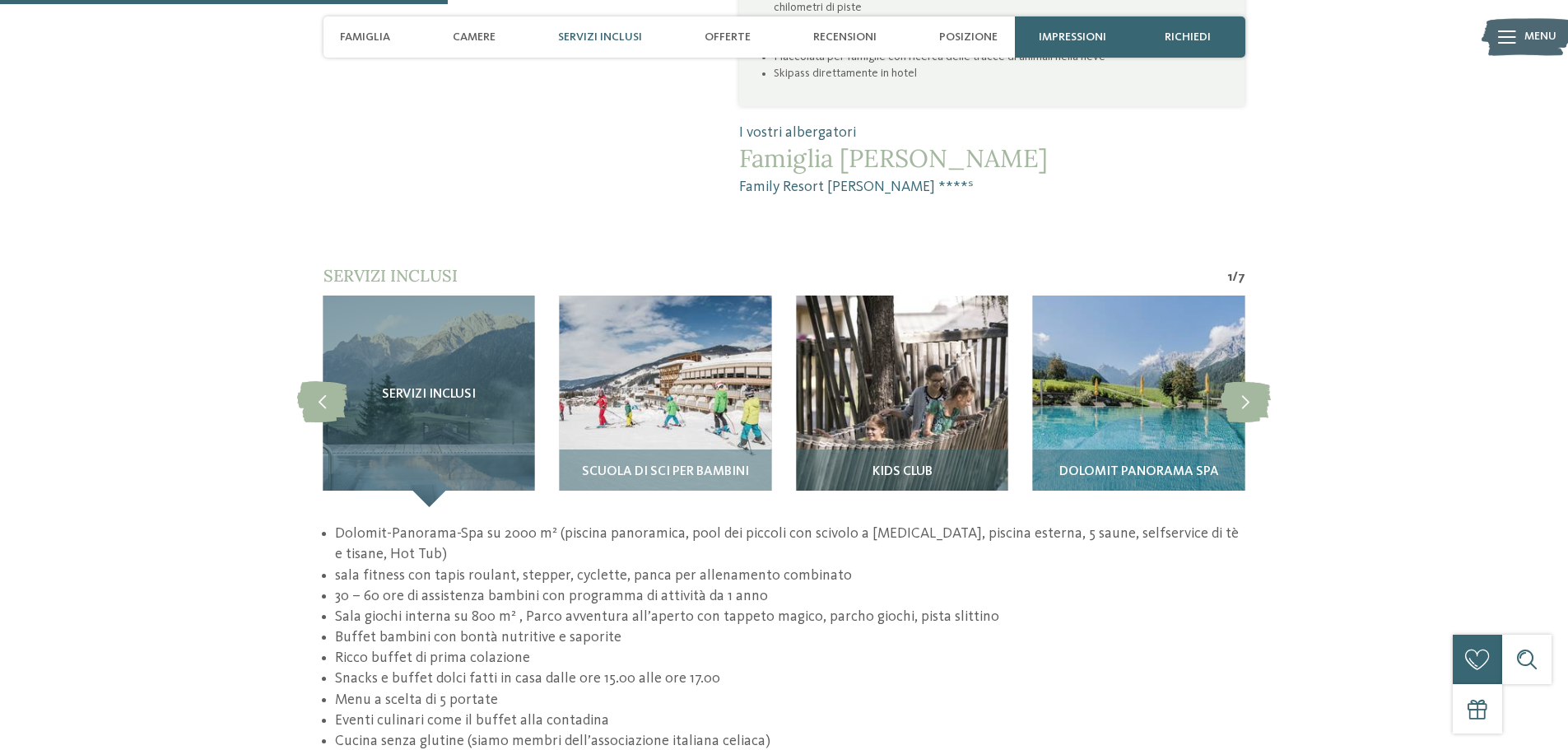
scroll to position [1482, 0]
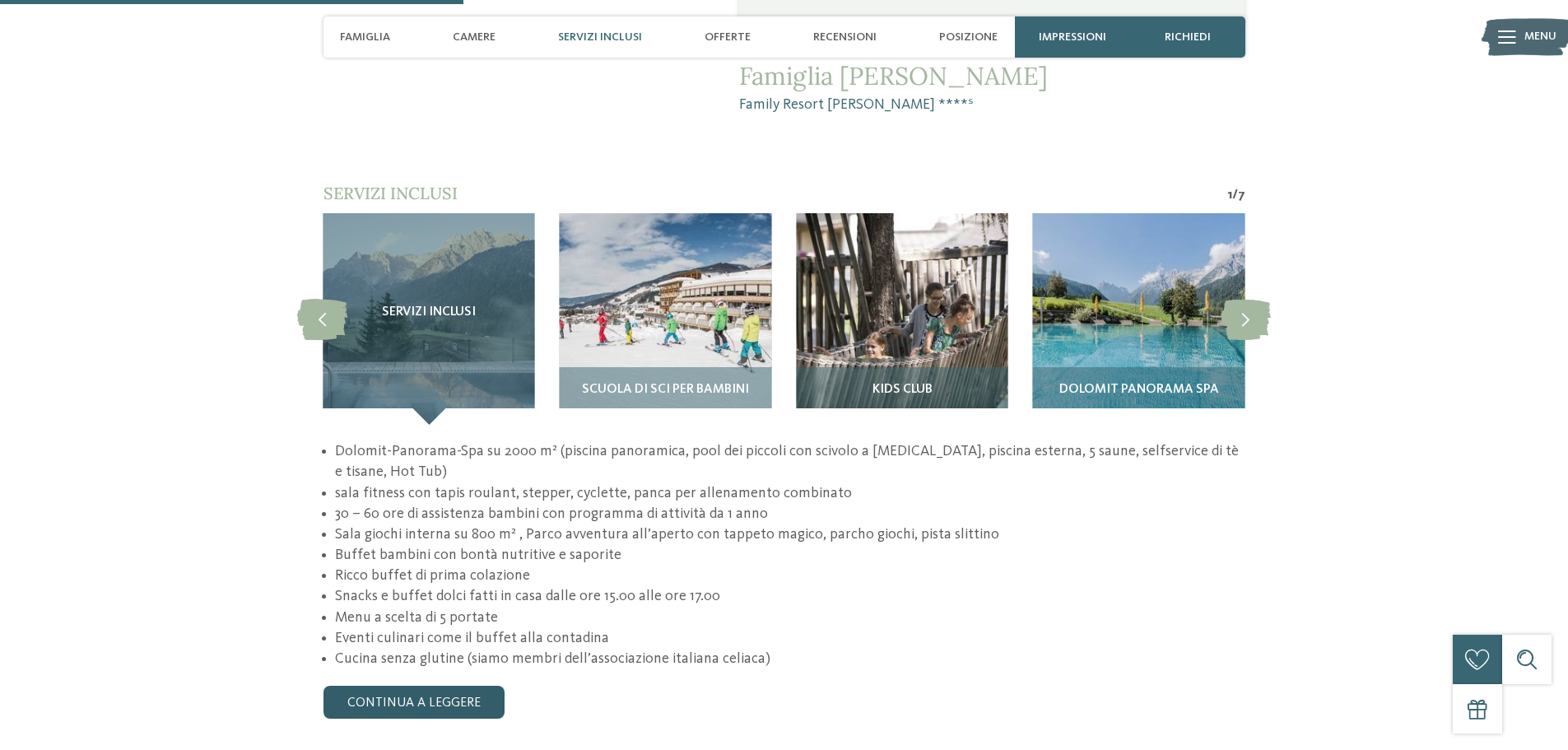
click at [456, 685] on link "continua a leggere" at bounding box center [414, 702] width 181 height 33
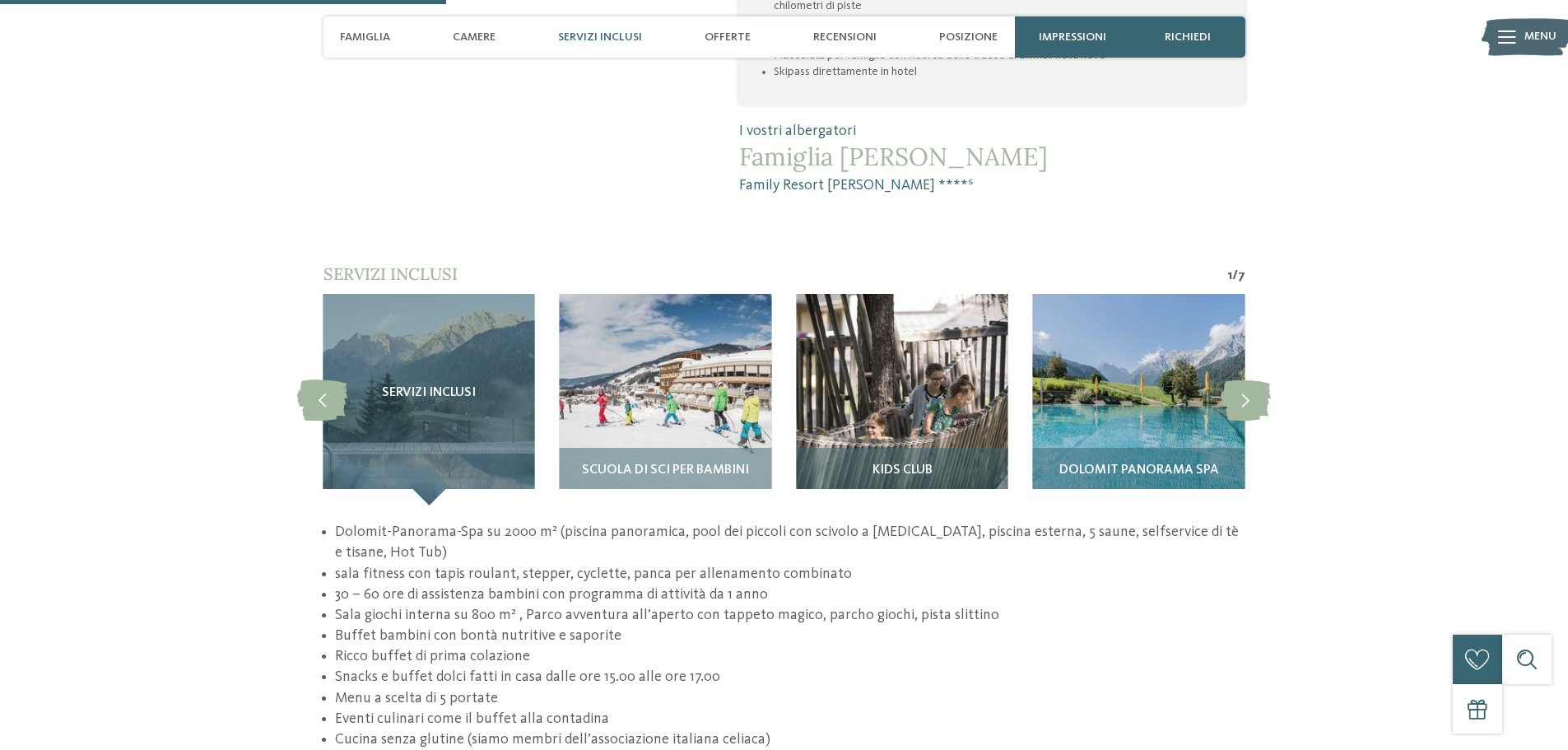
scroll to position [1399, 0]
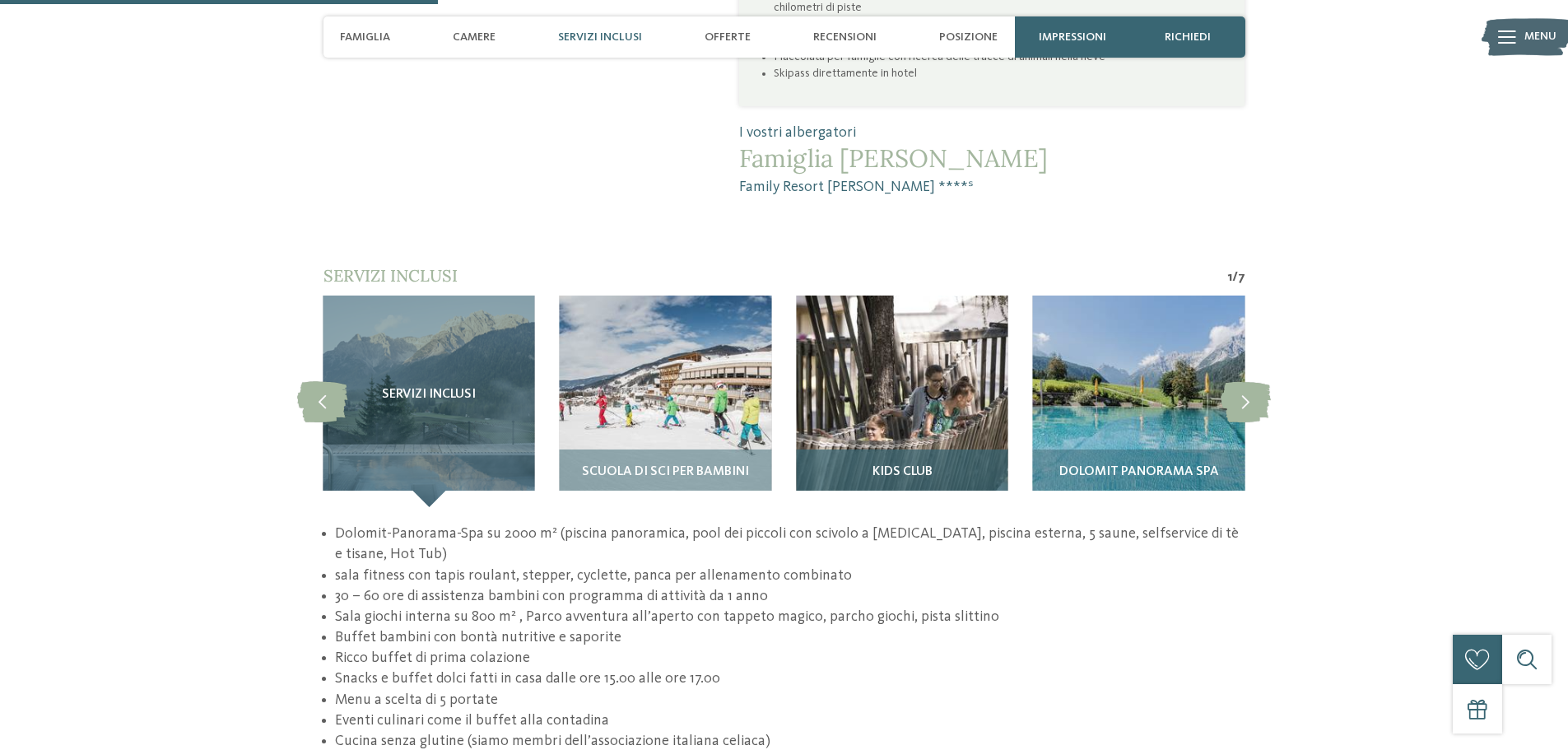
click at [930, 363] on img at bounding box center [901, 400] width 211 height 211
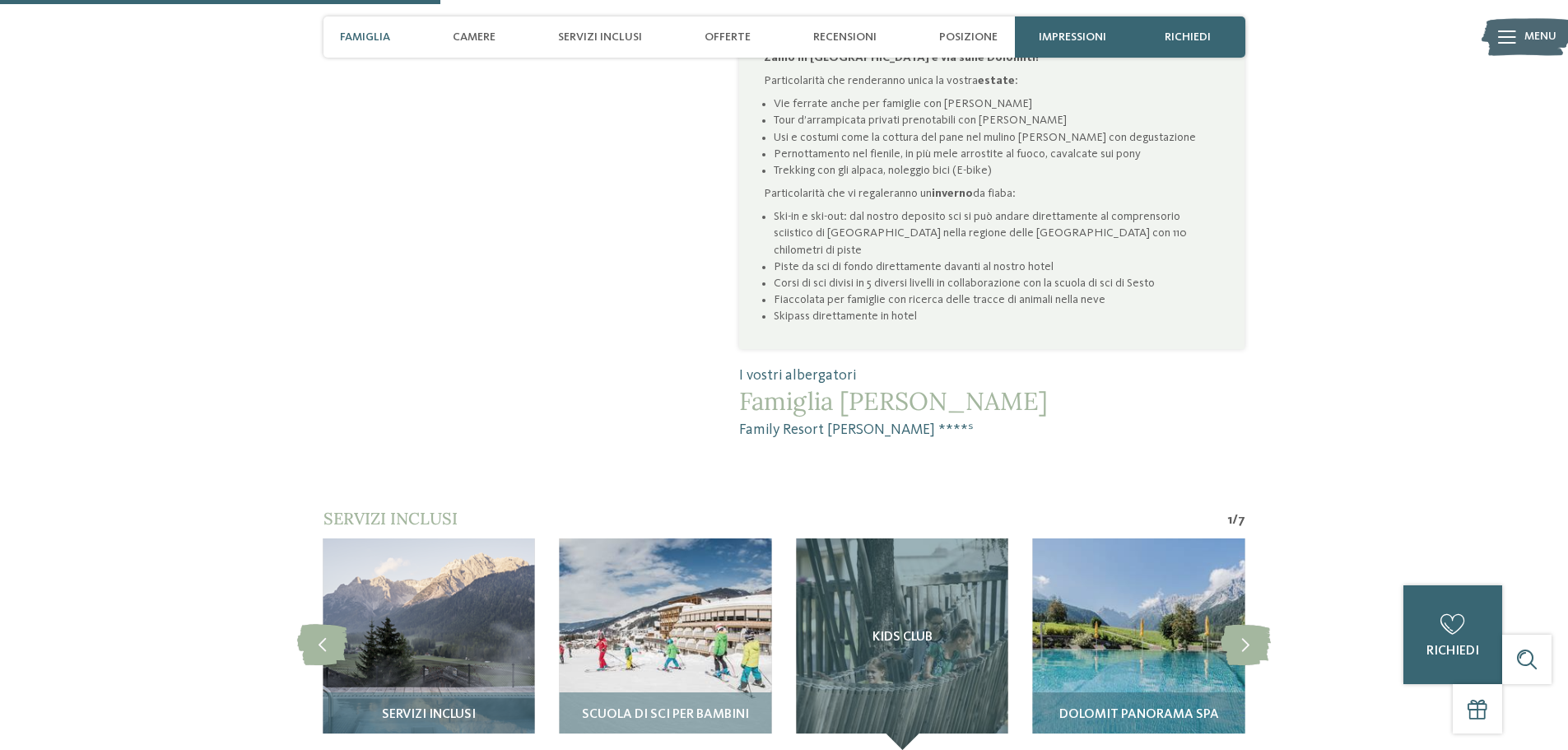
scroll to position [1152, 0]
